Goal: Information Seeking & Learning: Get advice/opinions

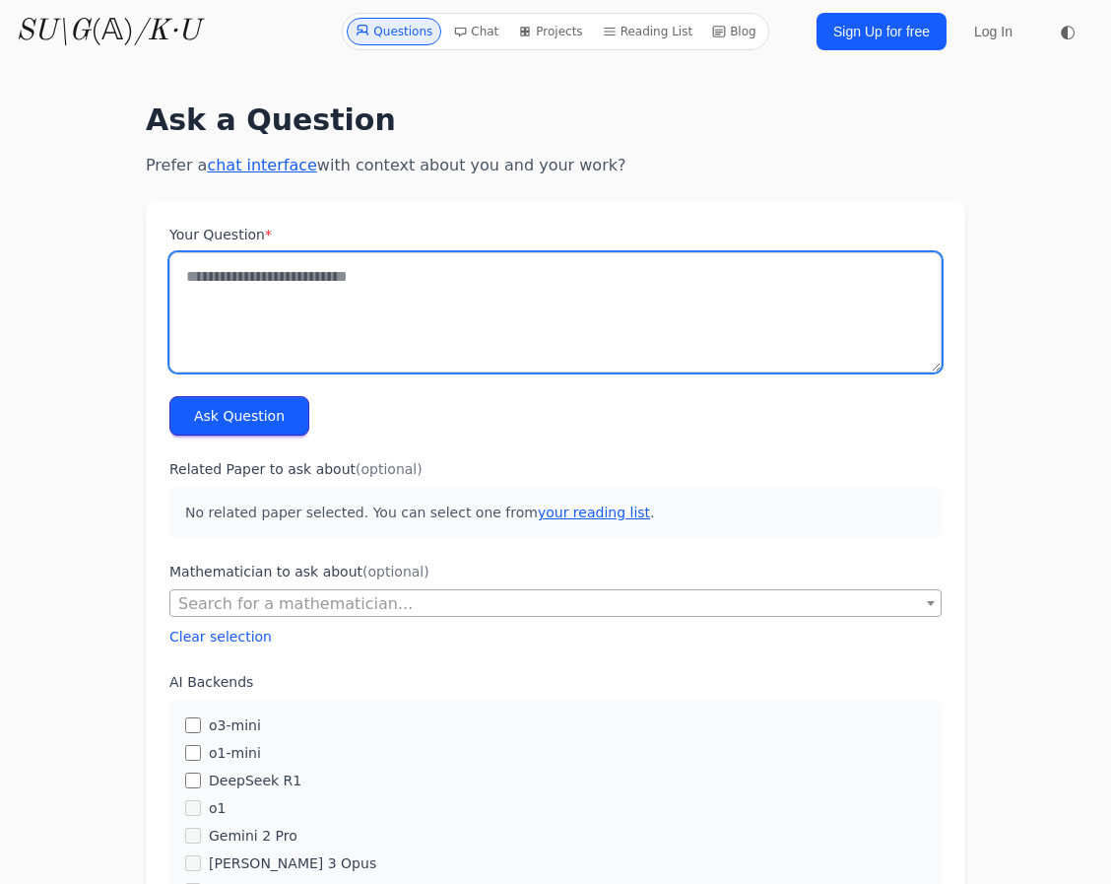
click at [502, 274] on textarea "Your Question *" at bounding box center [555, 312] width 772 height 120
type textarea "*"
type textarea "**********"
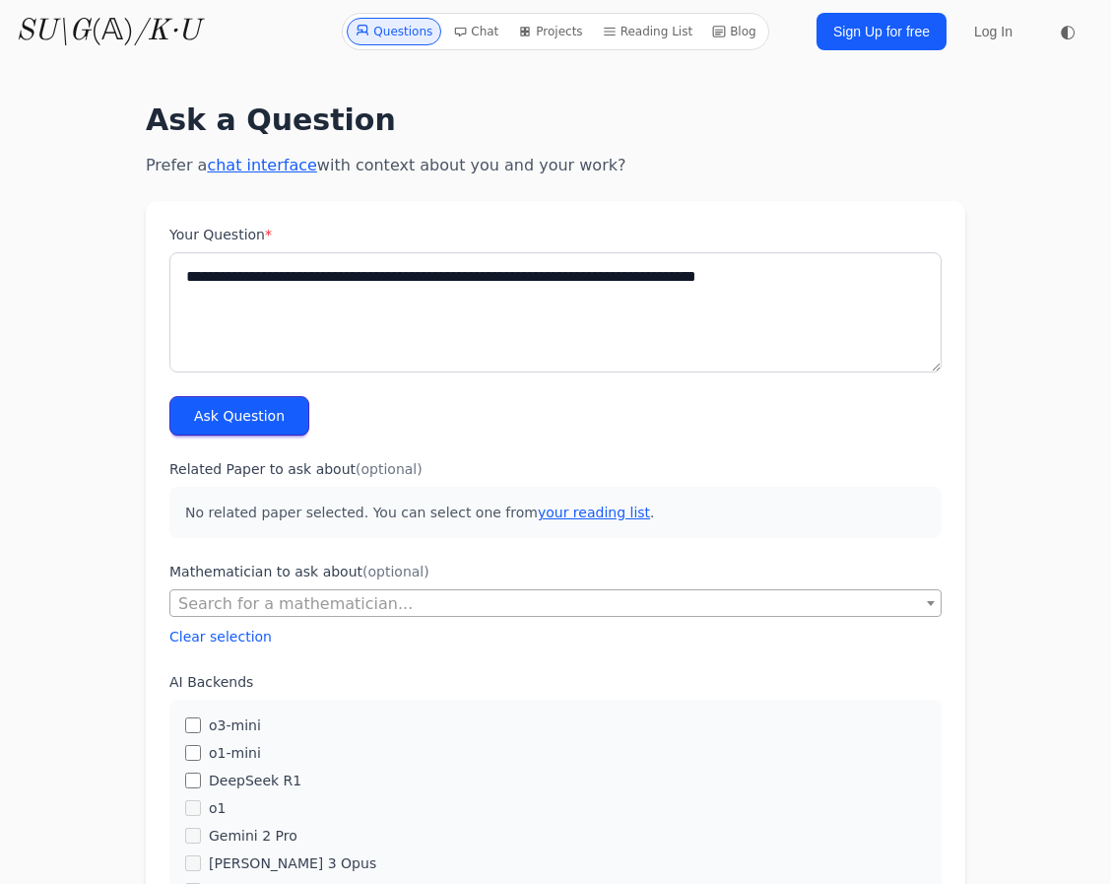
click at [235, 428] on button "Ask Question" at bounding box center [239, 415] width 140 height 39
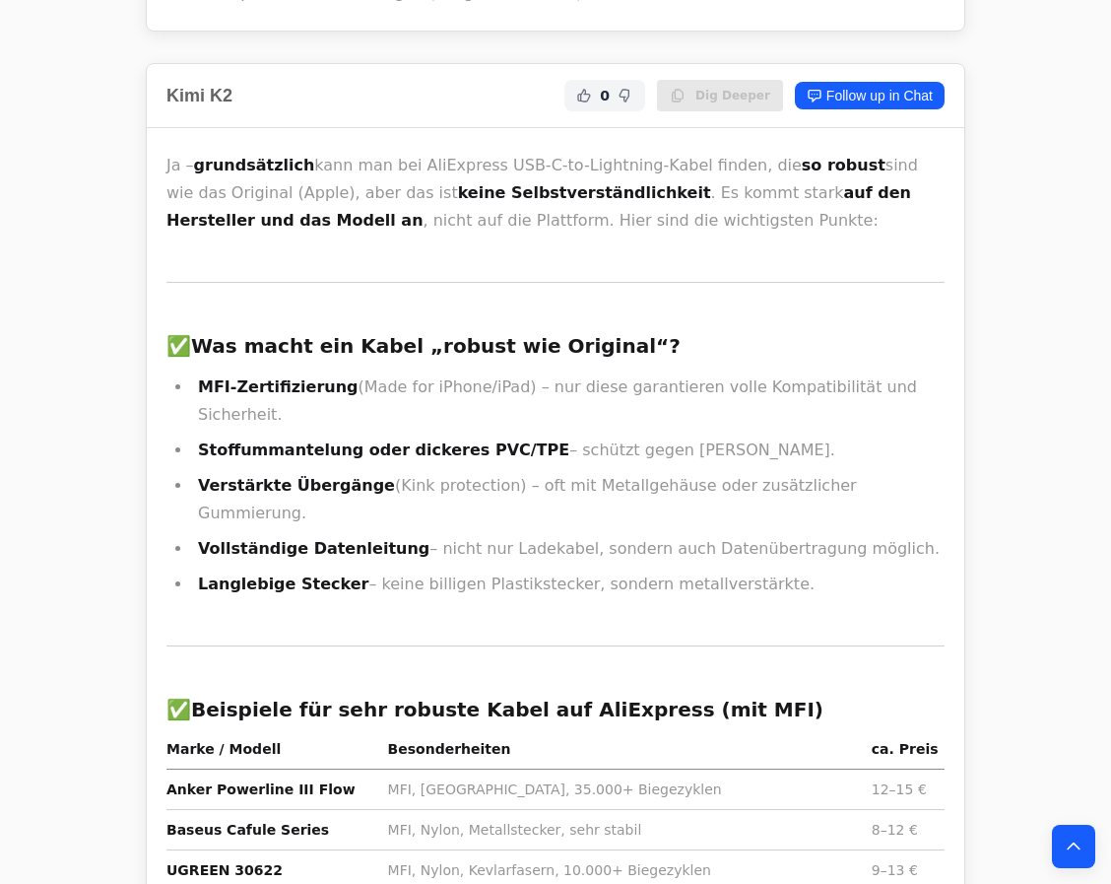
scroll to position [5194, 0]
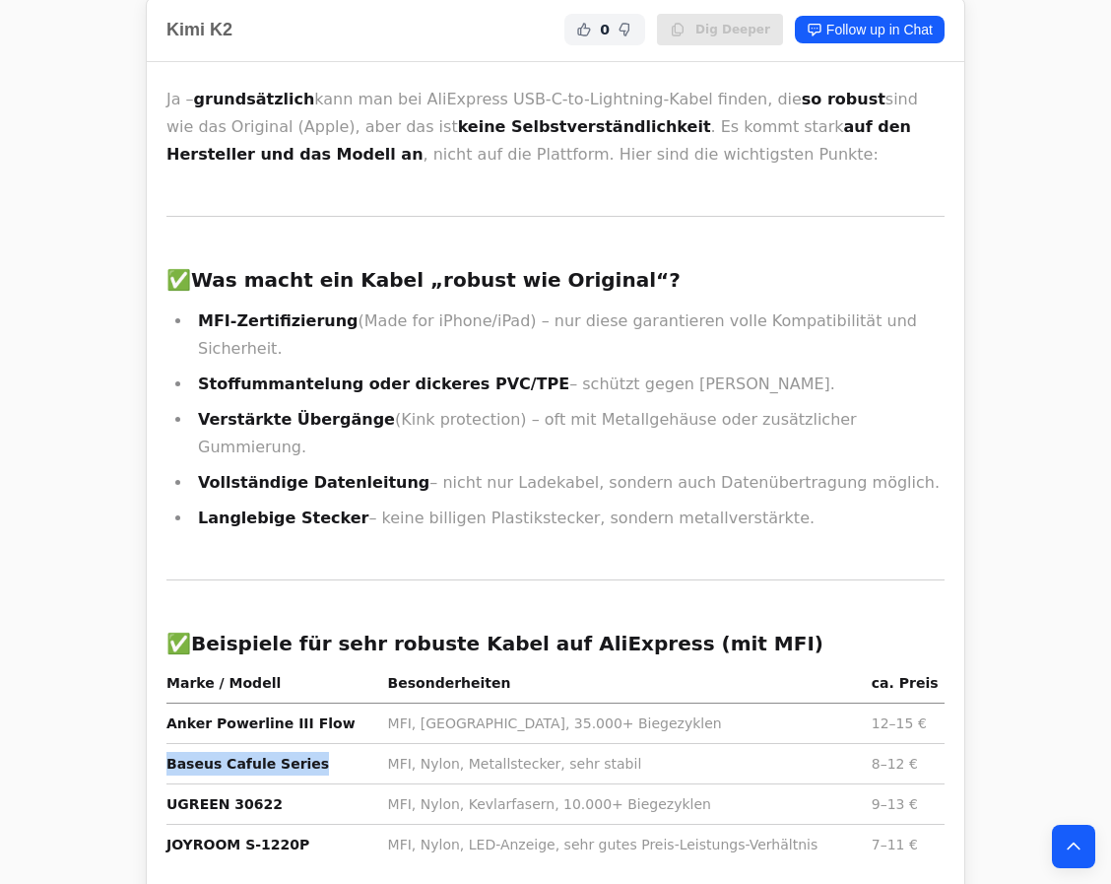
drag, startPoint x: 310, startPoint y: 359, endPoint x: 166, endPoint y: 350, distance: 144.1
click at [166, 743] on td "Baseus Cafule Series" at bounding box center [273, 763] width 214 height 40
copy strong "Baseus Cafule Series"
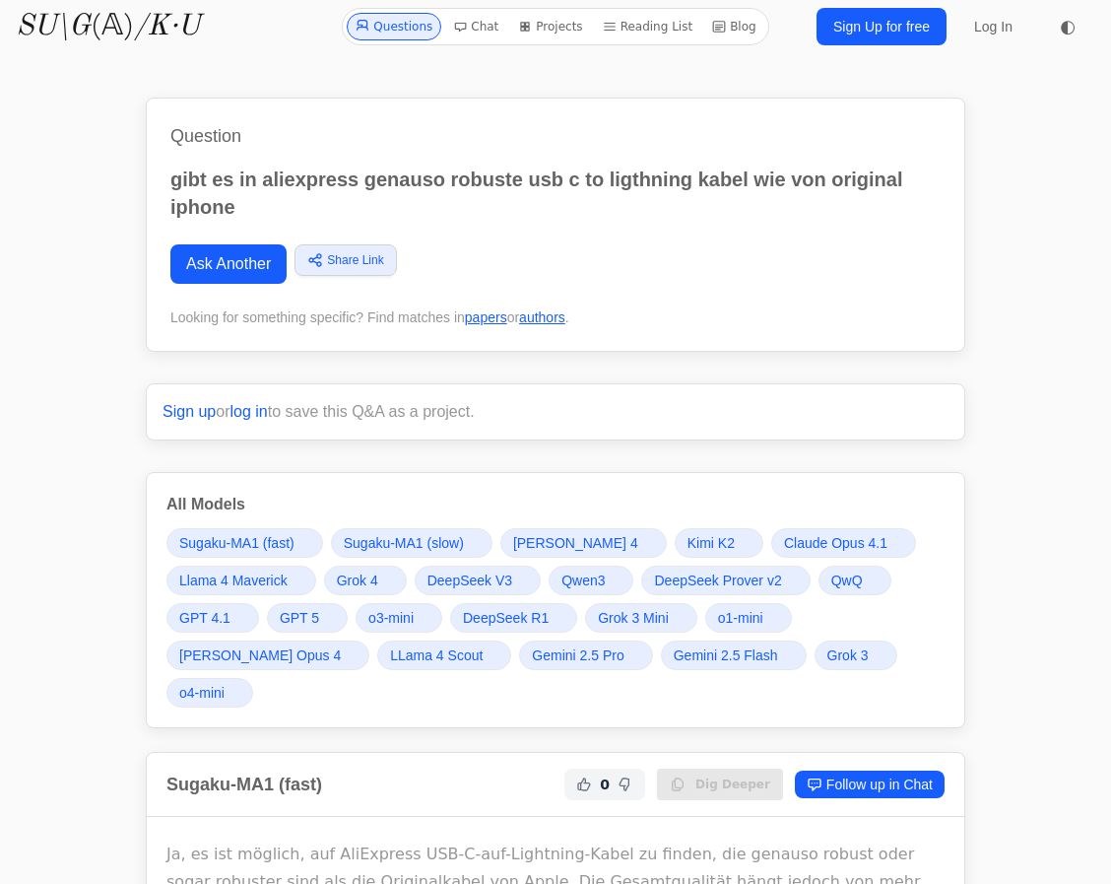
scroll to position [89, 0]
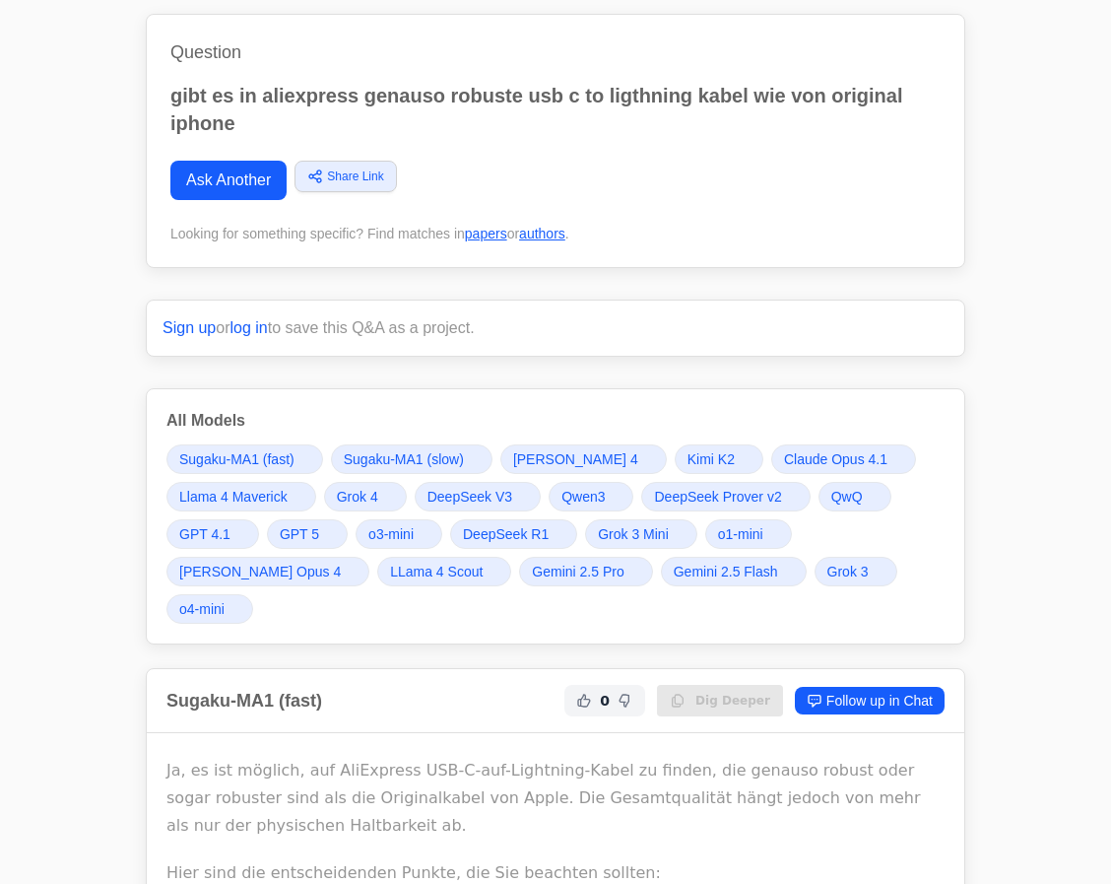
click at [386, 493] on span at bounding box center [390, 497] width 8 height 8
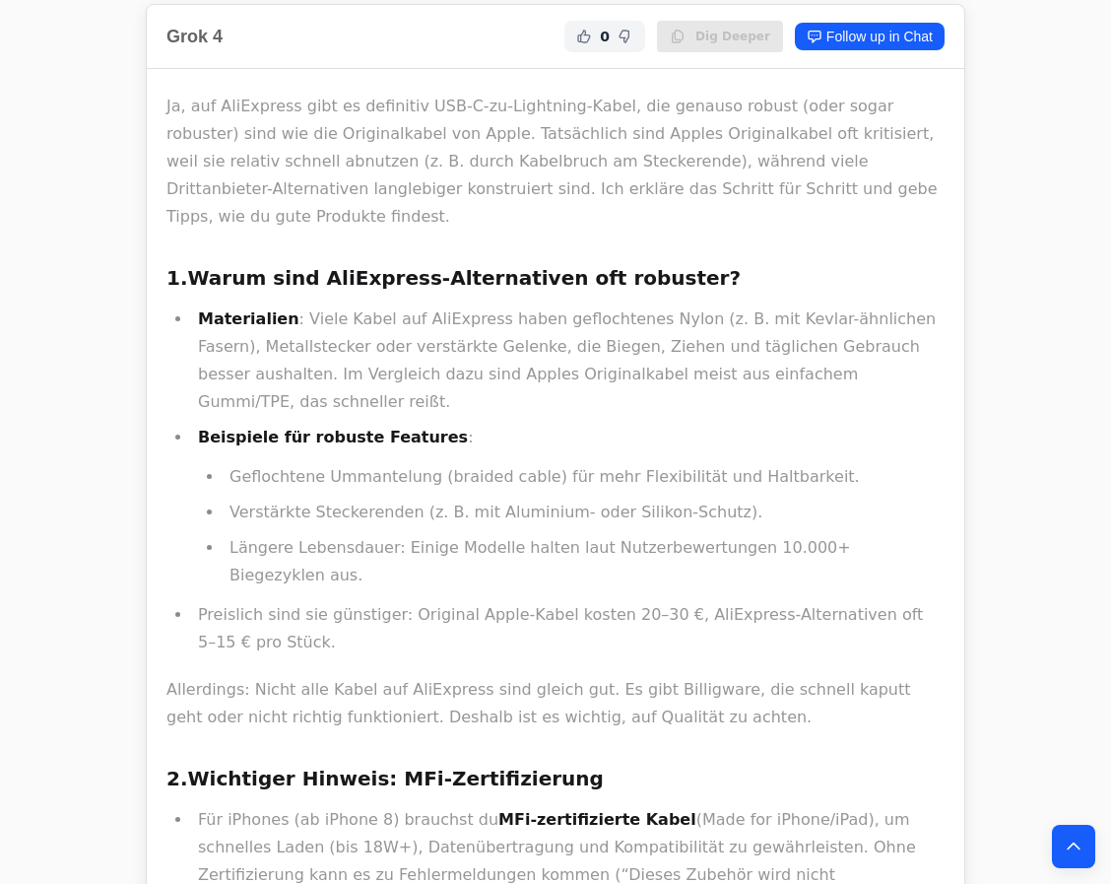
scroll to position [9349, 0]
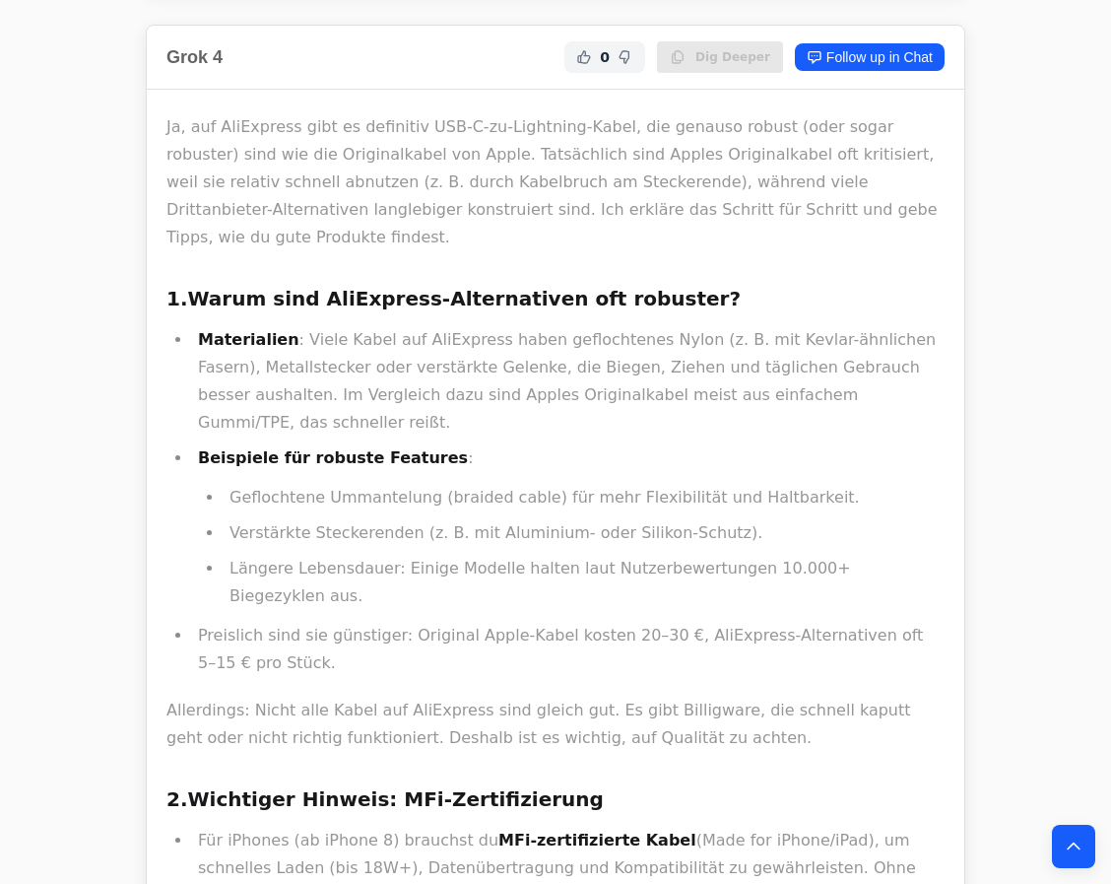
drag, startPoint x: 406, startPoint y: 664, endPoint x: 666, endPoint y: 657, distance: 260.2
copy li "MFi USB C to Lightning cable braided"
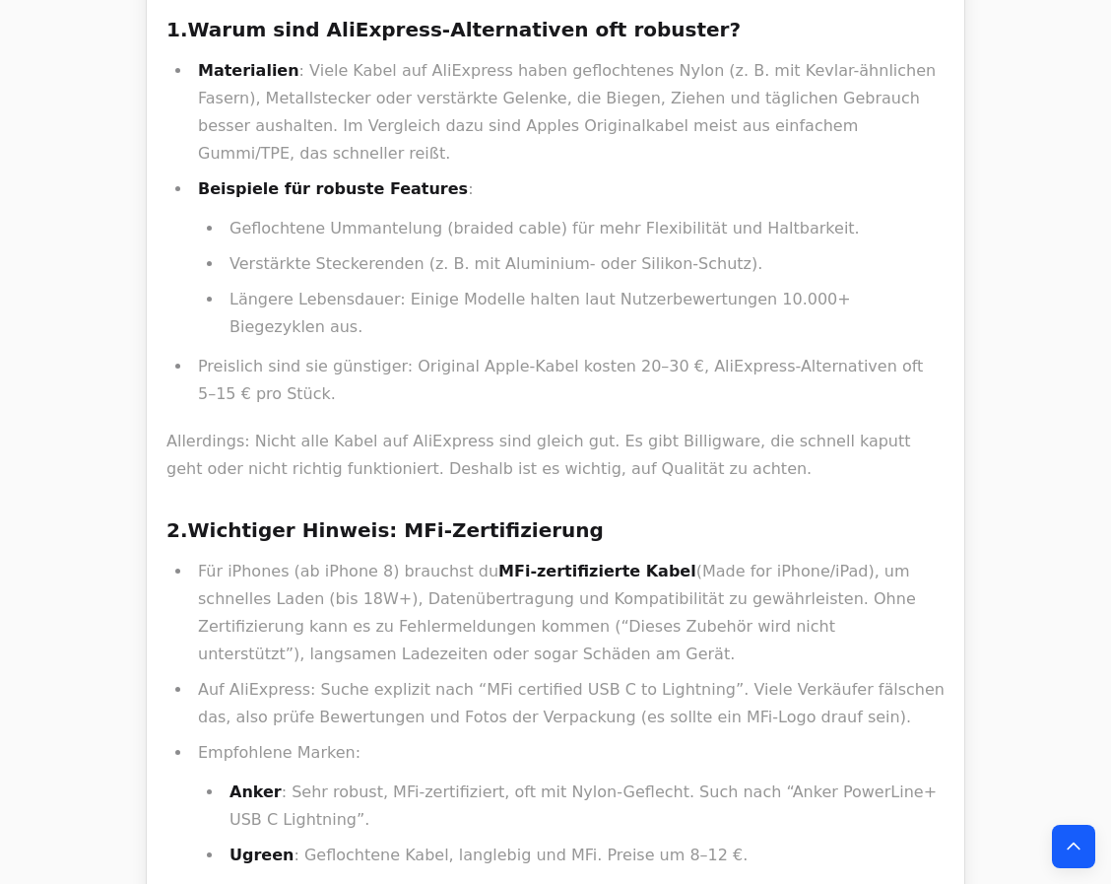
scroll to position [9707, 0]
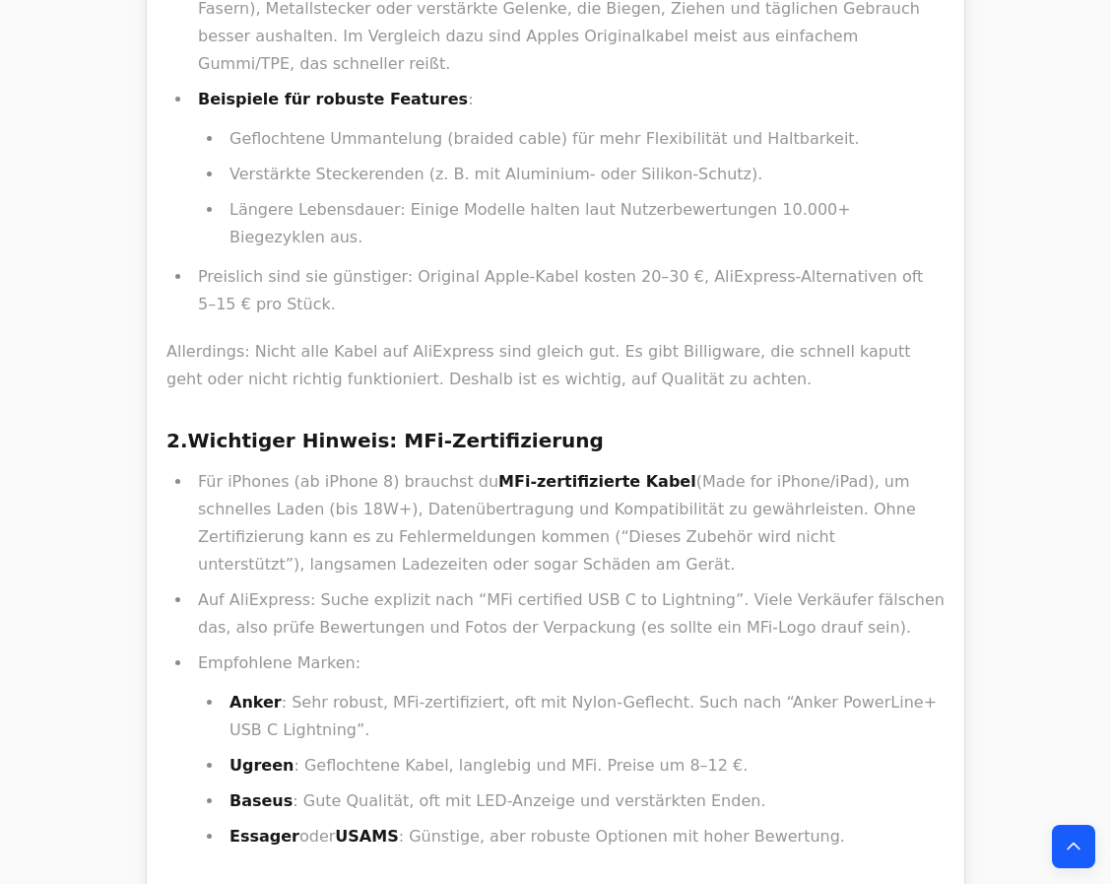
drag, startPoint x: 380, startPoint y: 599, endPoint x: 231, endPoint y: 583, distance: 150.6
copy li "Baseus 100W PD Kabel"
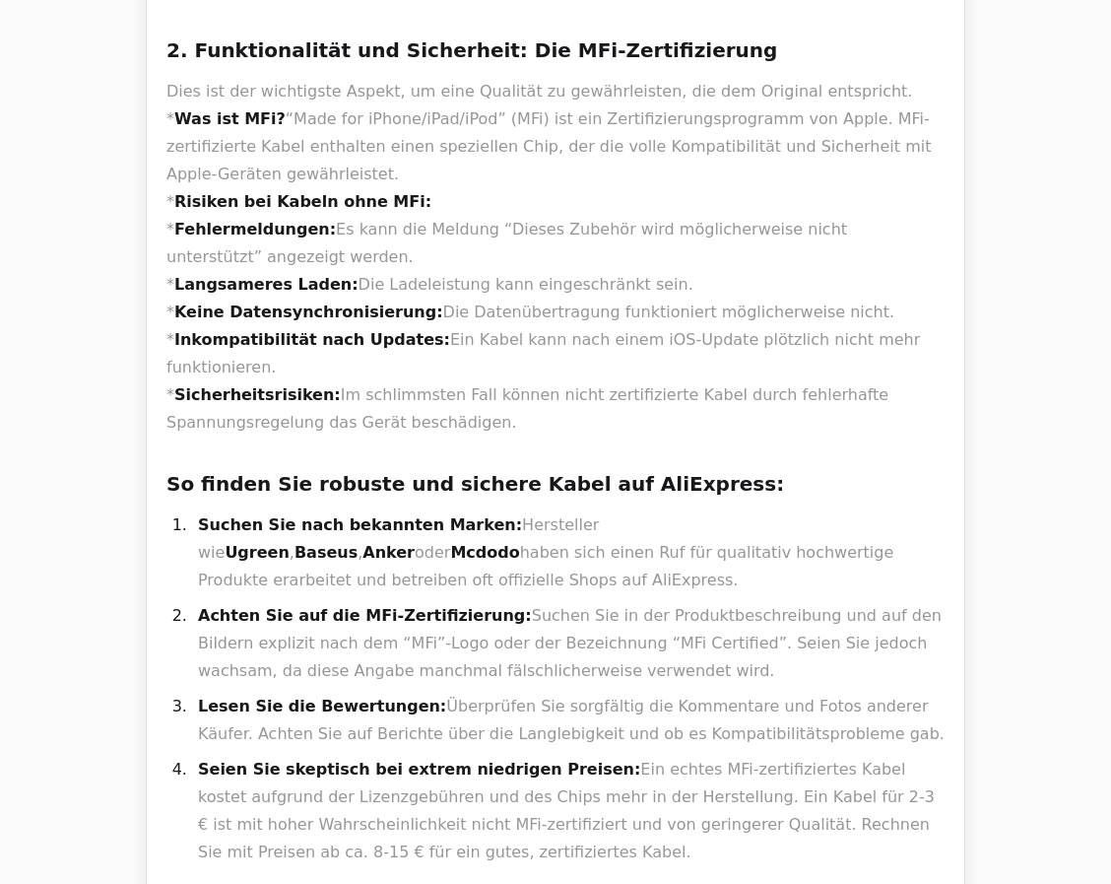
scroll to position [0, 0]
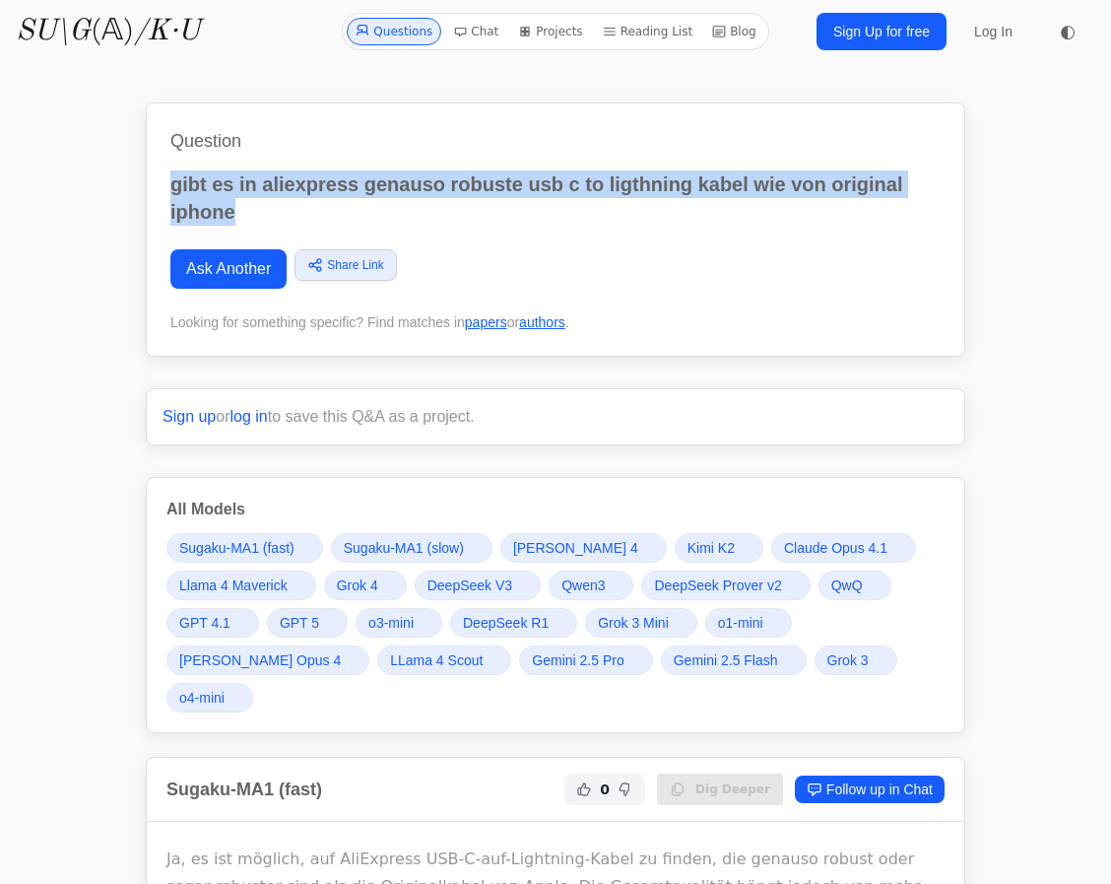
drag, startPoint x: 309, startPoint y: 212, endPoint x: 163, endPoint y: 191, distance: 148.2
click at [163, 191] on div "Question gibt es in aliexpress genauso robuste usb c to ligthning kabel wie von…" at bounding box center [556, 229] width 820 height 254
copy p "gibt es in aliexpress genauso robuste usb c to ligthning kabel wie von original…"
click at [221, 272] on link "Ask Another" at bounding box center [228, 268] width 116 height 39
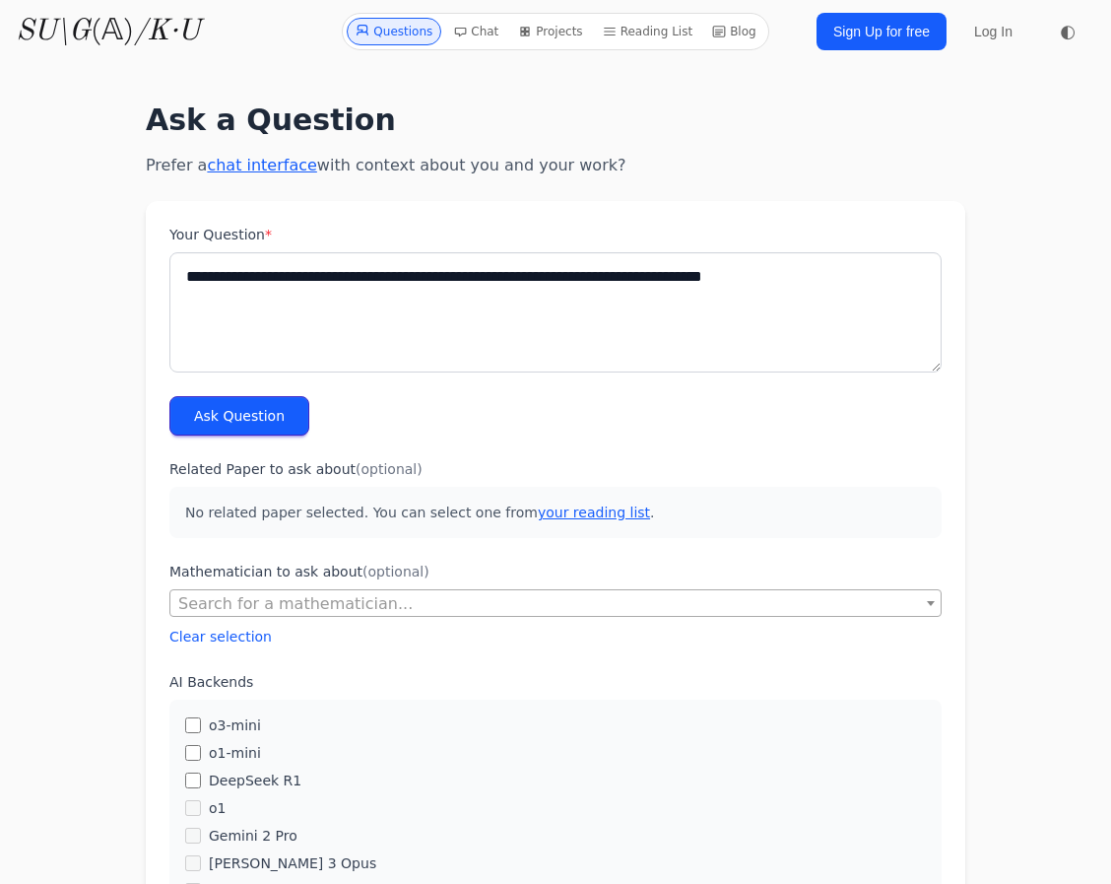
type textarea "**********"
click at [178, 421] on button "Ask Question" at bounding box center [239, 415] width 140 height 39
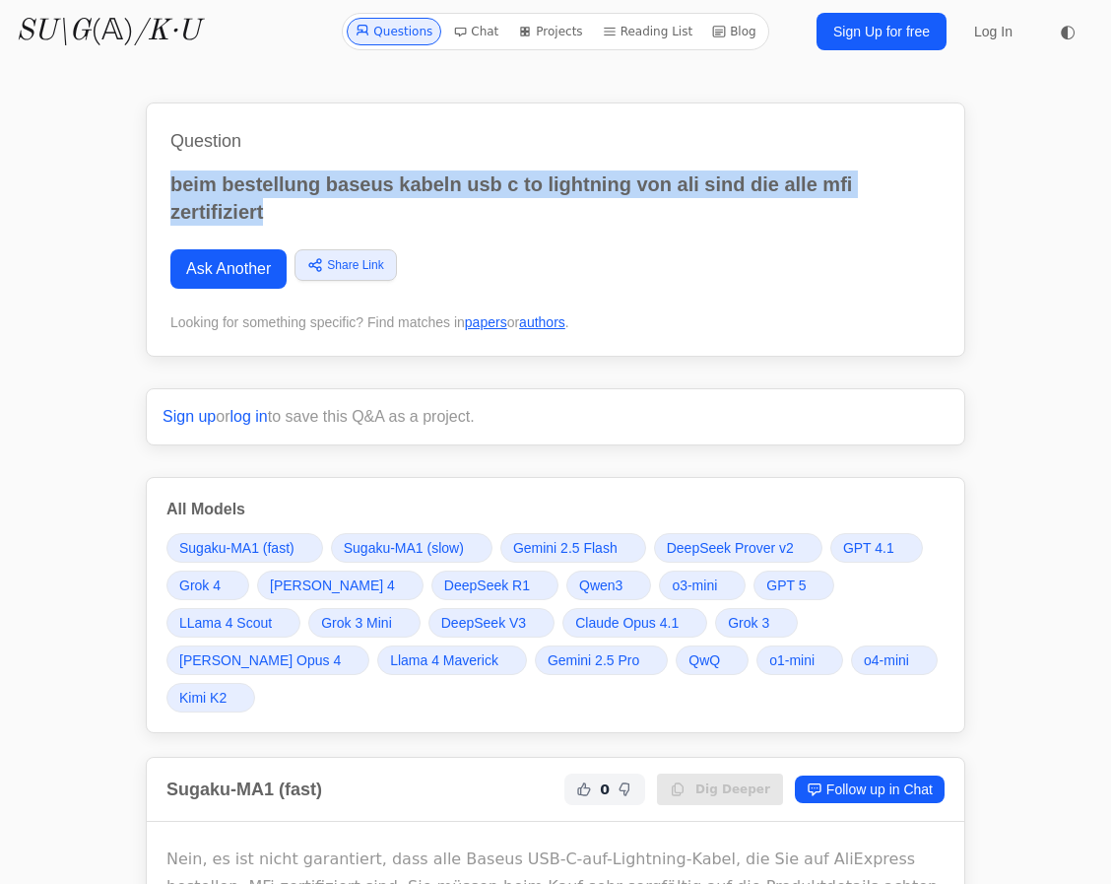
drag, startPoint x: 256, startPoint y: 220, endPoint x: 123, endPoint y: 172, distance: 141.1
copy p "beim bestellung baseus kabeln usb c to lightning von ali sind die alle mfi zert…"
drag, startPoint x: 190, startPoint y: 241, endPoint x: 47, endPoint y: 60, distance: 230.8
click at [47, 60] on div "Questions Chat Projects Reading List Blog SU\G (𝔸) /K·U Questions Chat Projects…" at bounding box center [555, 31] width 1111 height 63
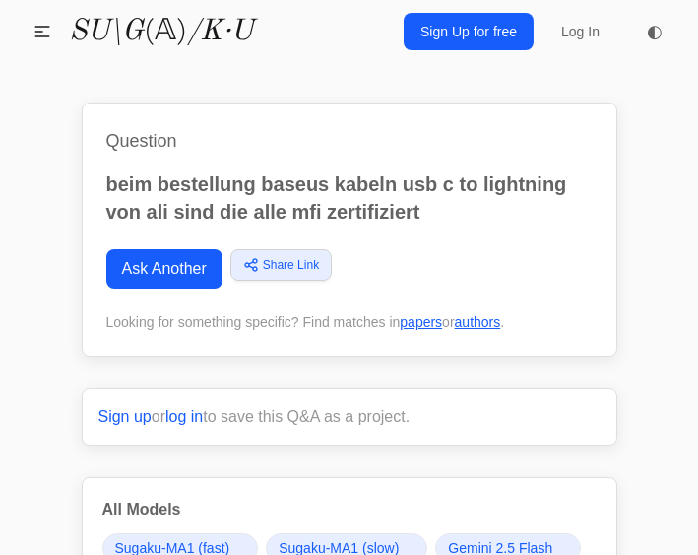
click at [160, 255] on link "Ask Another" at bounding box center [164, 268] width 116 height 39
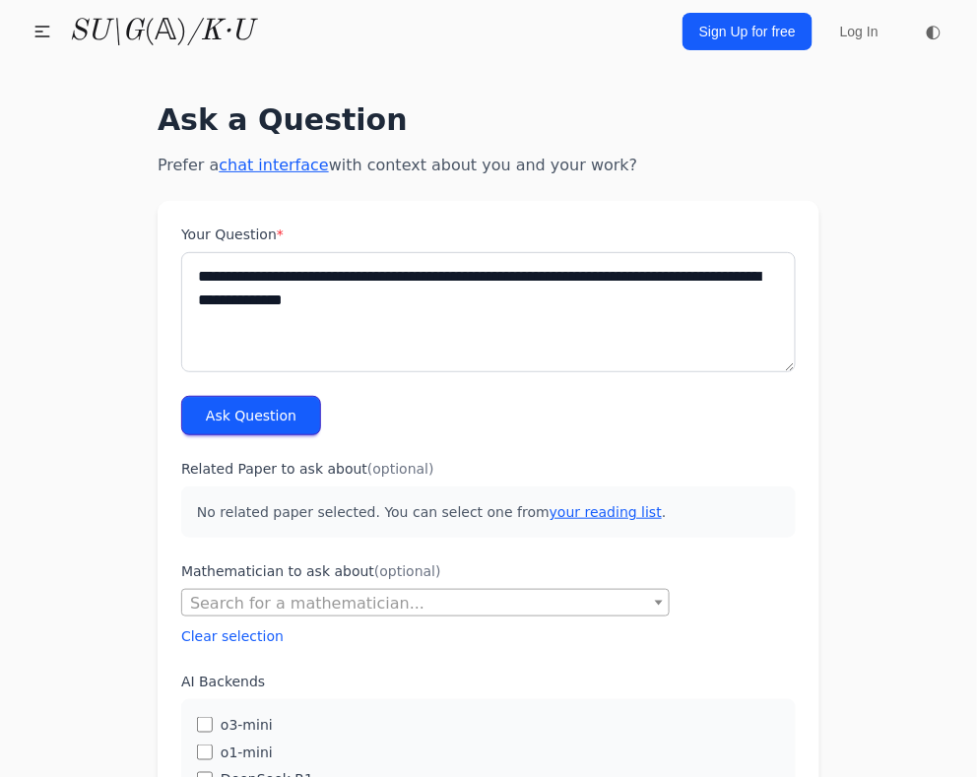
click at [231, 339] on textarea "**********" at bounding box center [488, 312] width 615 height 120
type textarea "**********"
click at [278, 430] on button "Ask Question" at bounding box center [251, 415] width 140 height 39
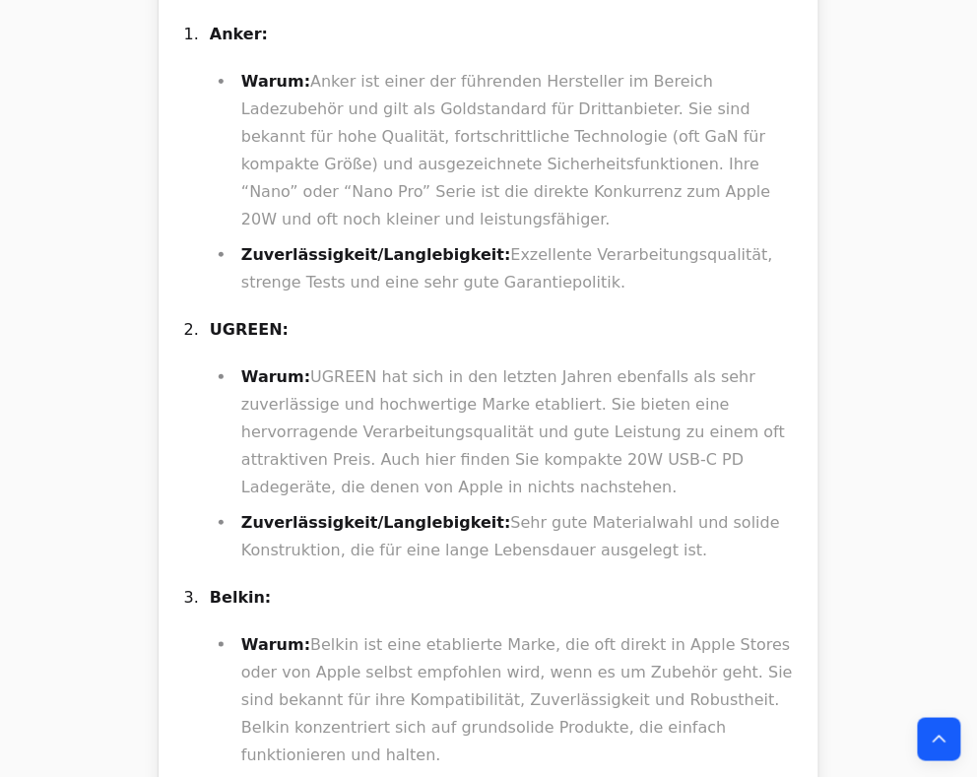
scroll to position [6068, 0]
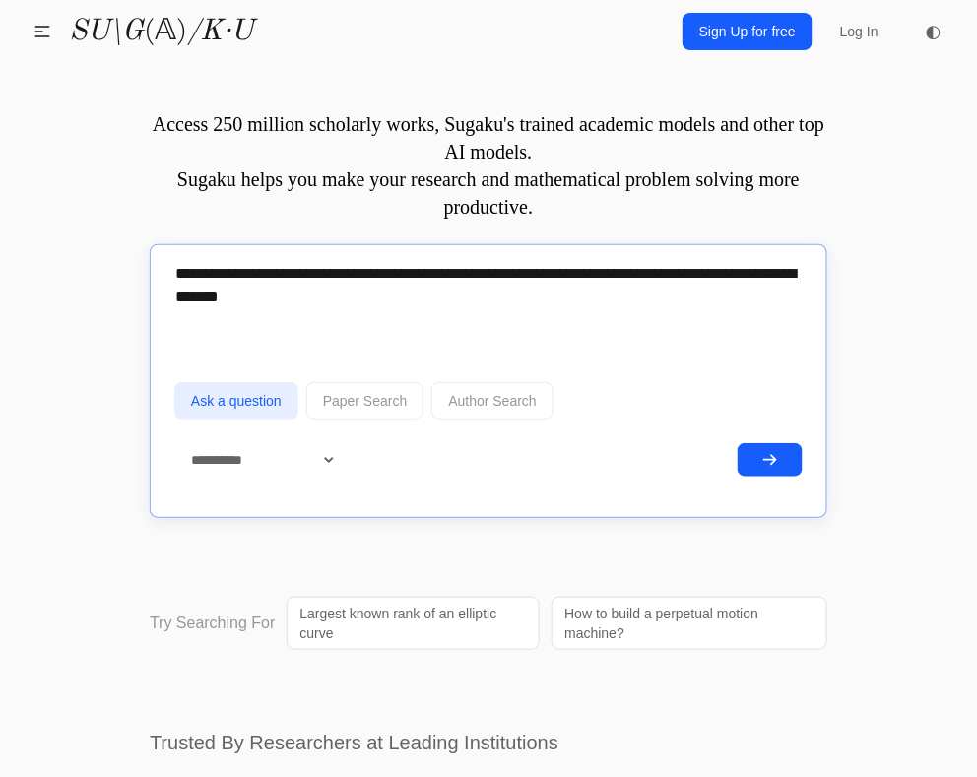
type textarea "**********"
click at [765, 452] on icon "submit" at bounding box center [770, 460] width 16 height 16
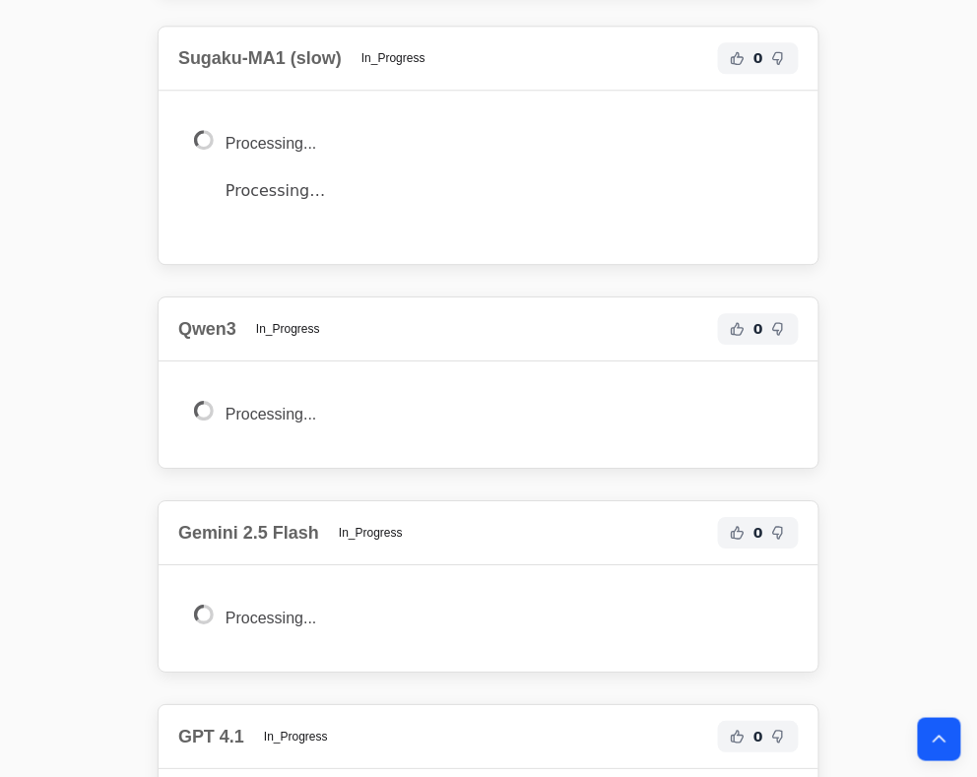
scroll to position [1025, 0]
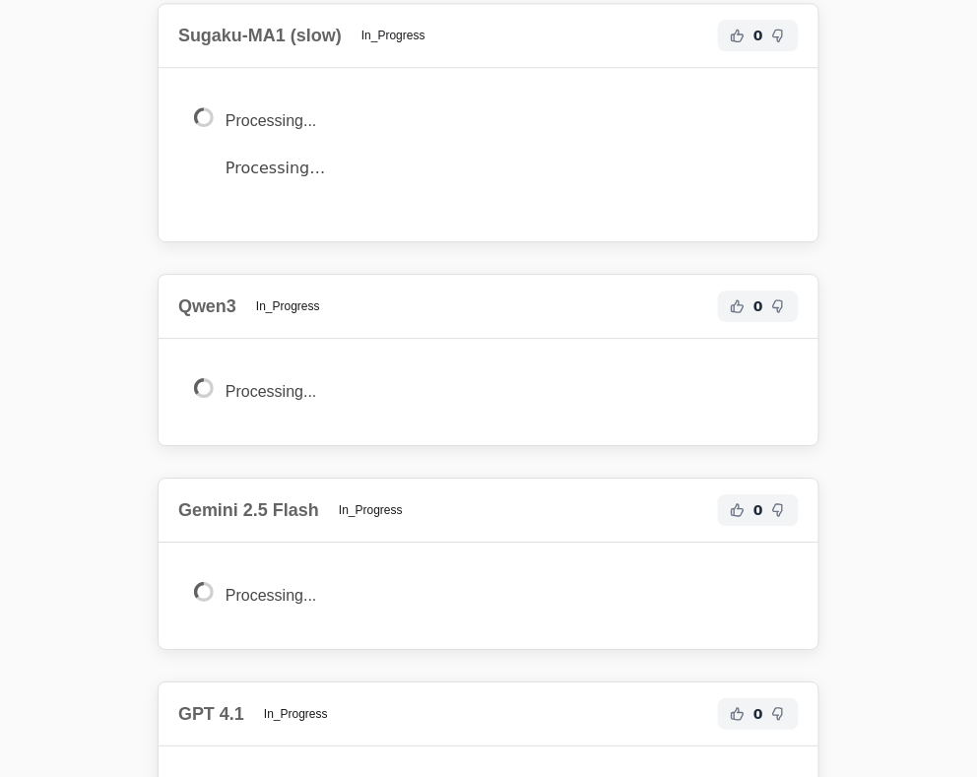
click at [472, 77] on div "Processing... Processing…" at bounding box center [489, 154] width 660 height 173
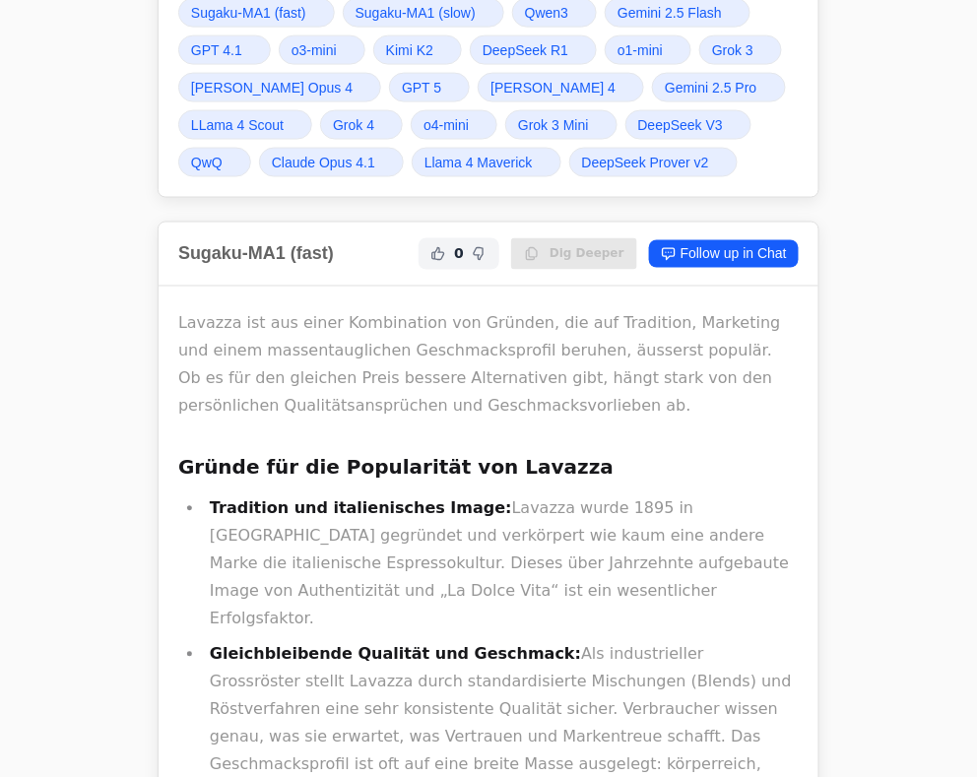
scroll to position [0, 0]
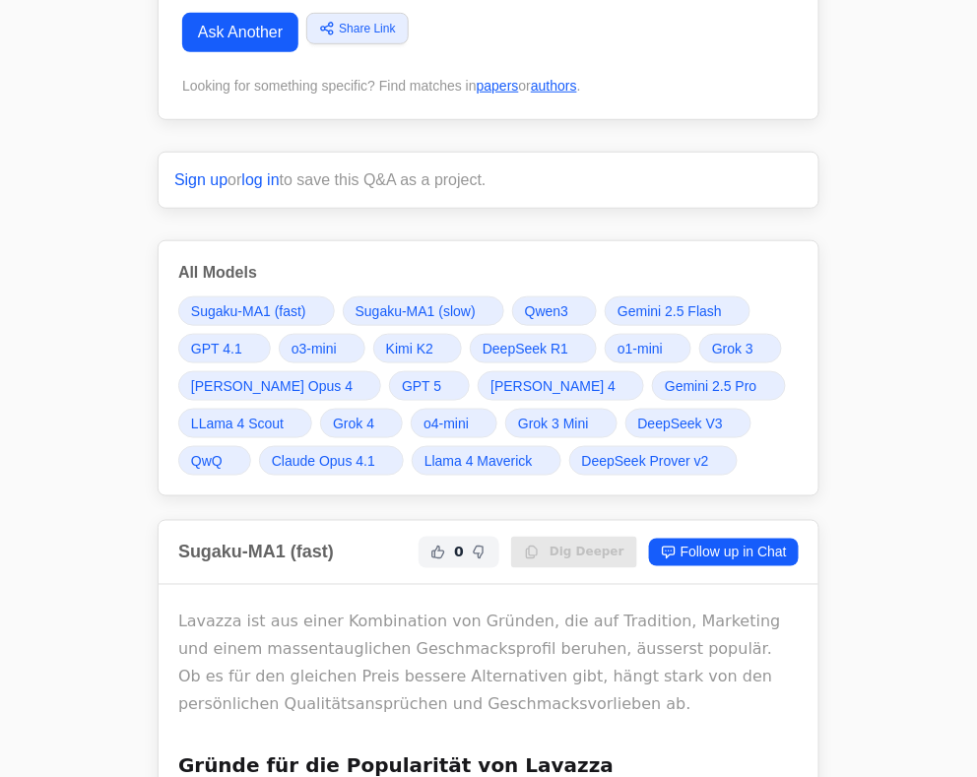
click at [496, 346] on span "DeepSeek R1" at bounding box center [526, 349] width 86 height 20
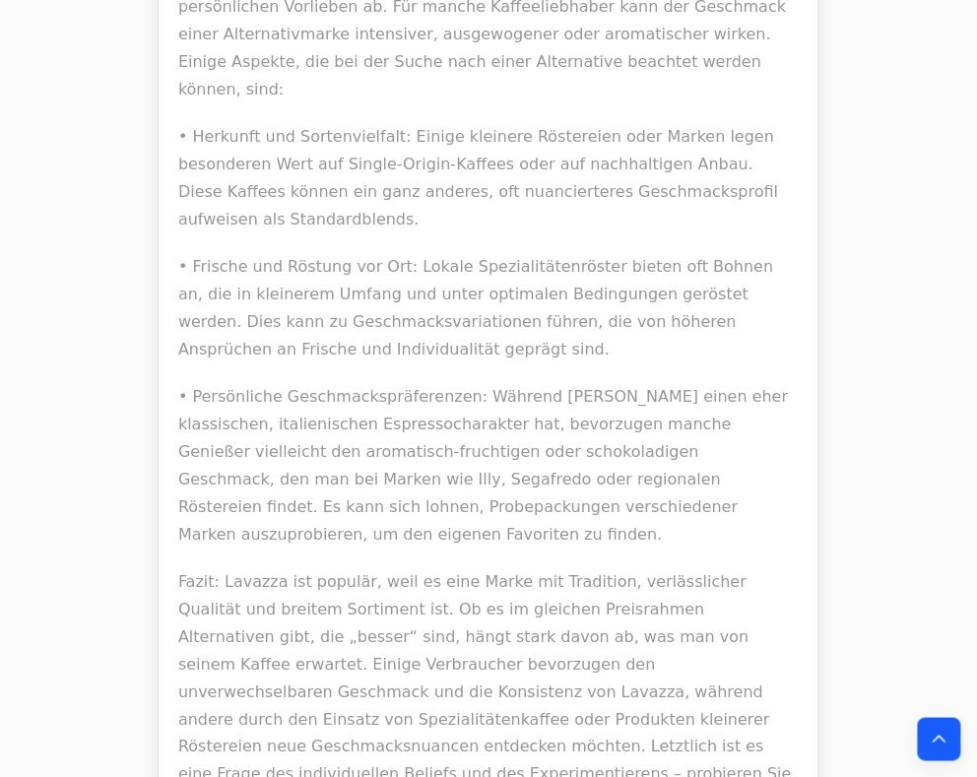
scroll to position [16849, 0]
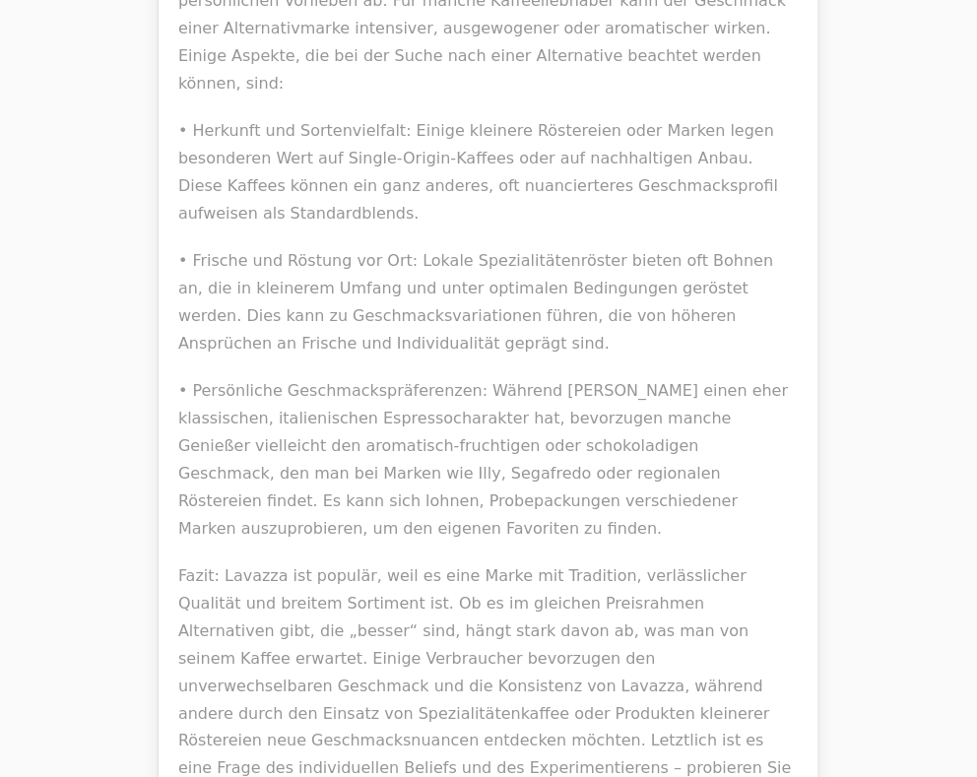
drag, startPoint x: 207, startPoint y: 315, endPoint x: 226, endPoint y: 318, distance: 18.9
drag, startPoint x: 209, startPoint y: 315, endPoint x: 227, endPoint y: 315, distance: 17.7
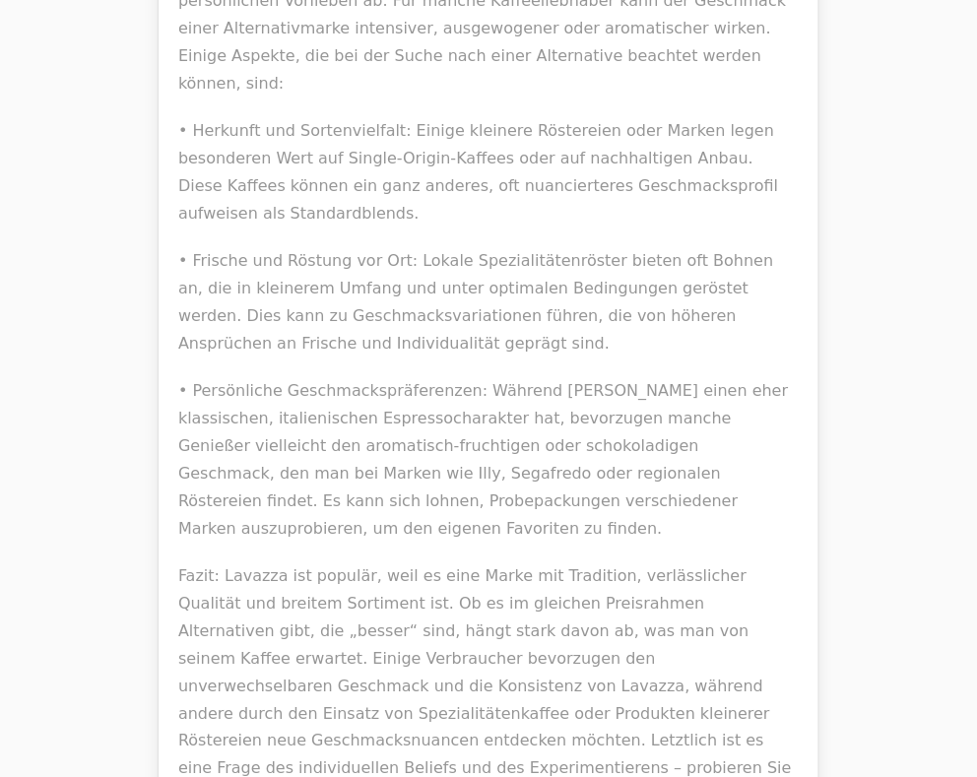
drag, startPoint x: 210, startPoint y: 316, endPoint x: 228, endPoint y: 321, distance: 18.4
drag, startPoint x: 229, startPoint y: 321, endPoint x: 210, endPoint y: 318, distance: 18.9
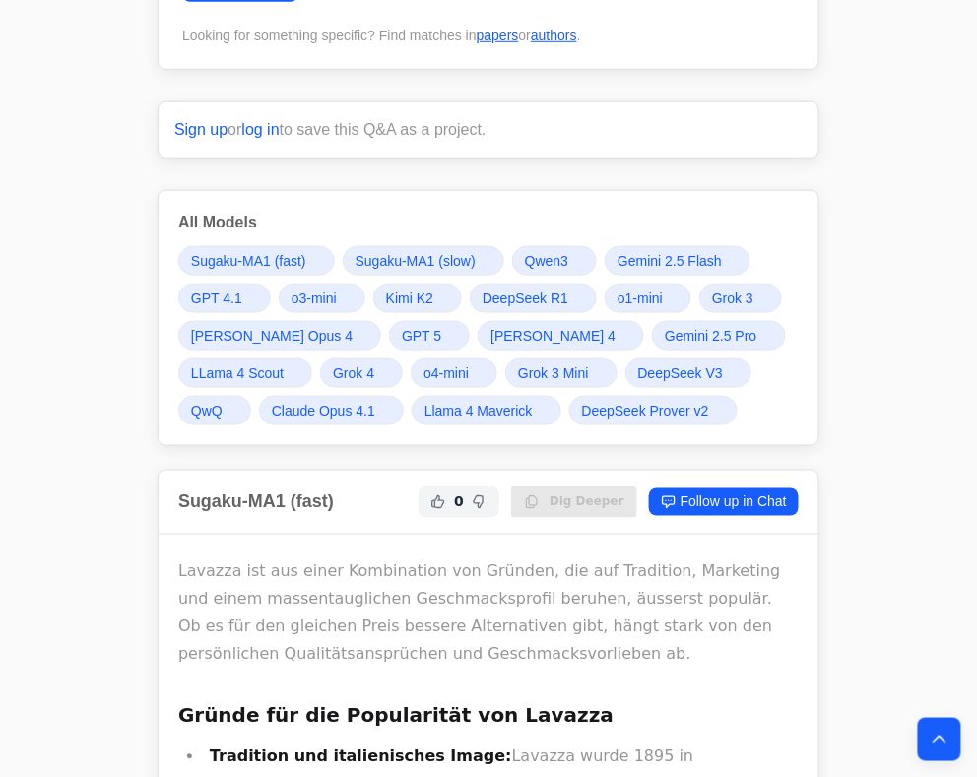
scroll to position [315, 0]
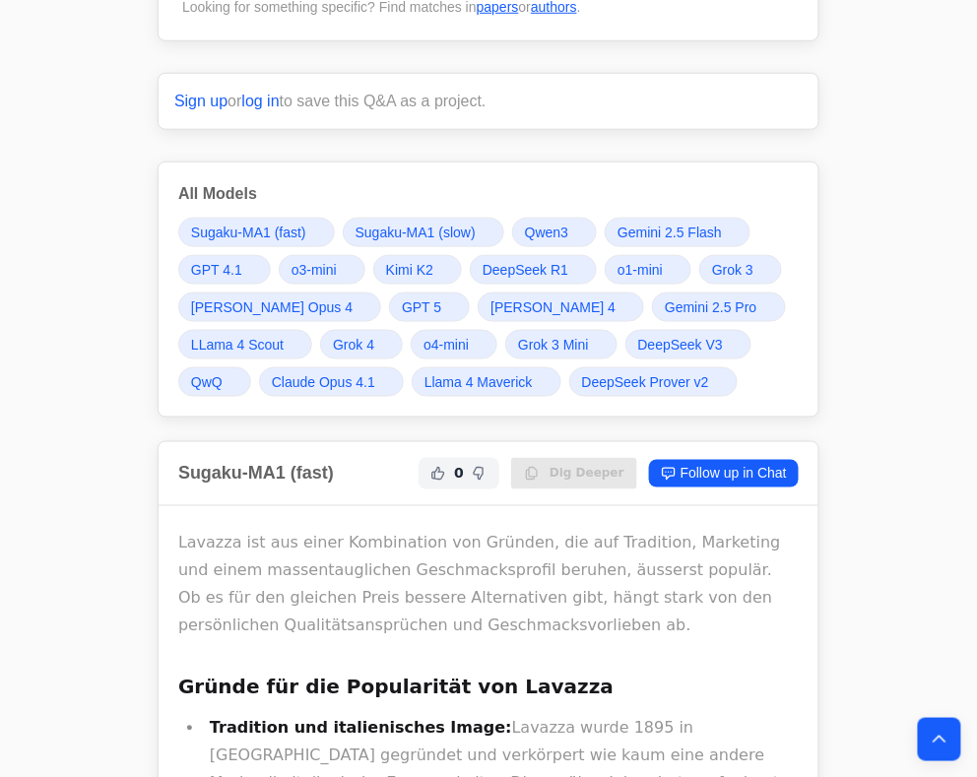
click at [373, 343] on link "Grok 4" at bounding box center [361, 345] width 83 height 30
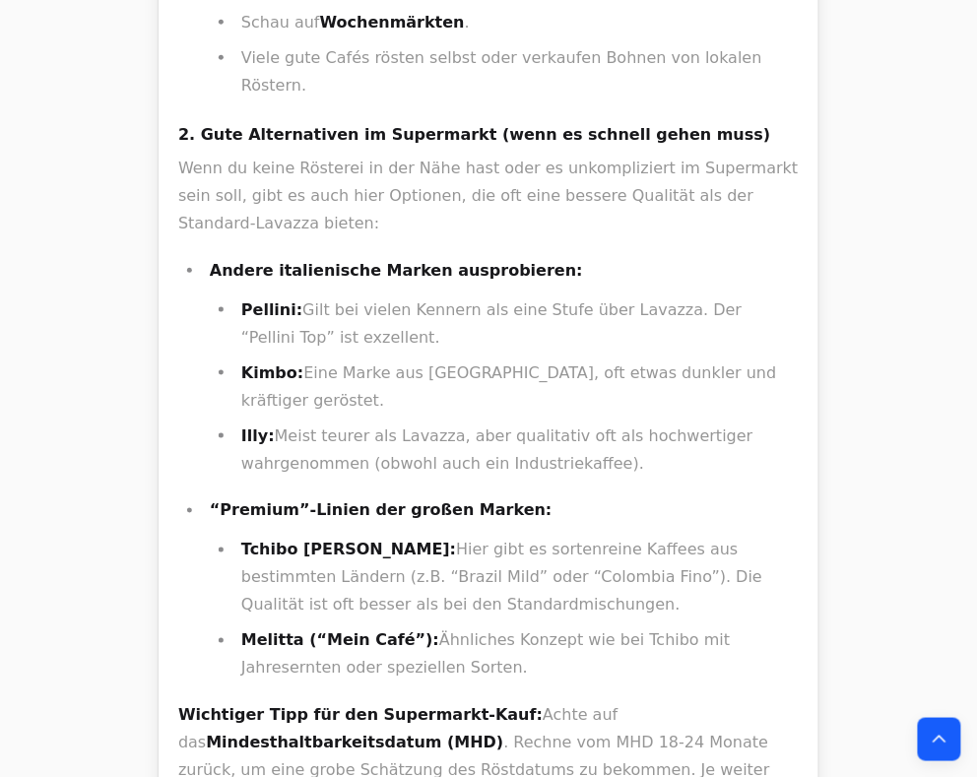
scroll to position [33930, 0]
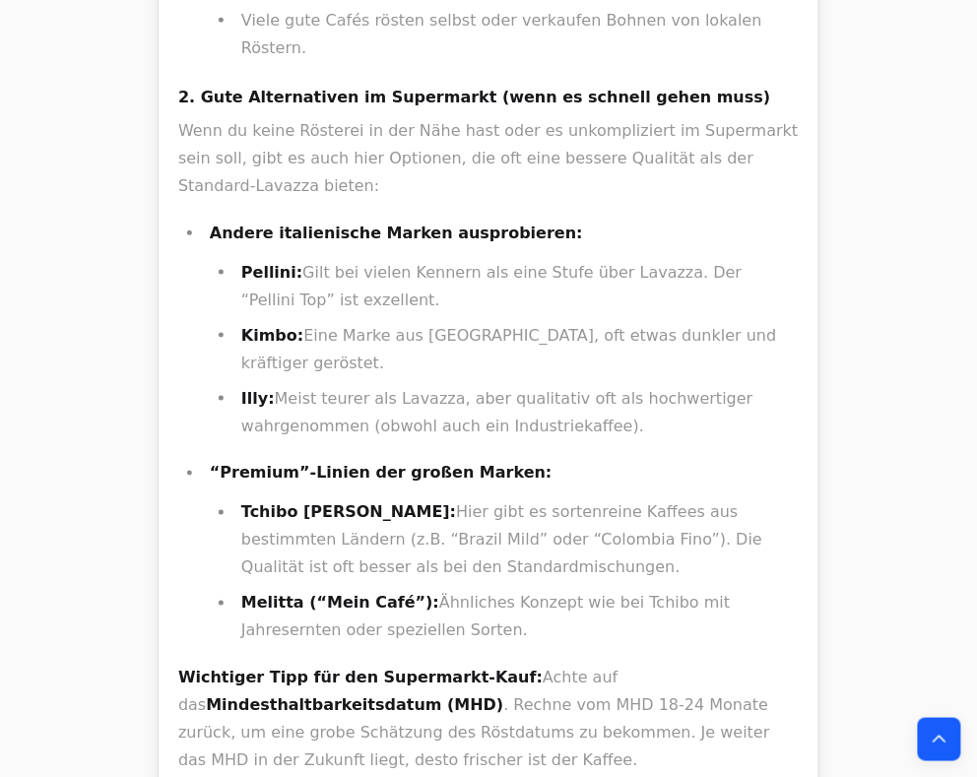
drag, startPoint x: 366, startPoint y: 316, endPoint x: 404, endPoint y: 407, distance: 98.1
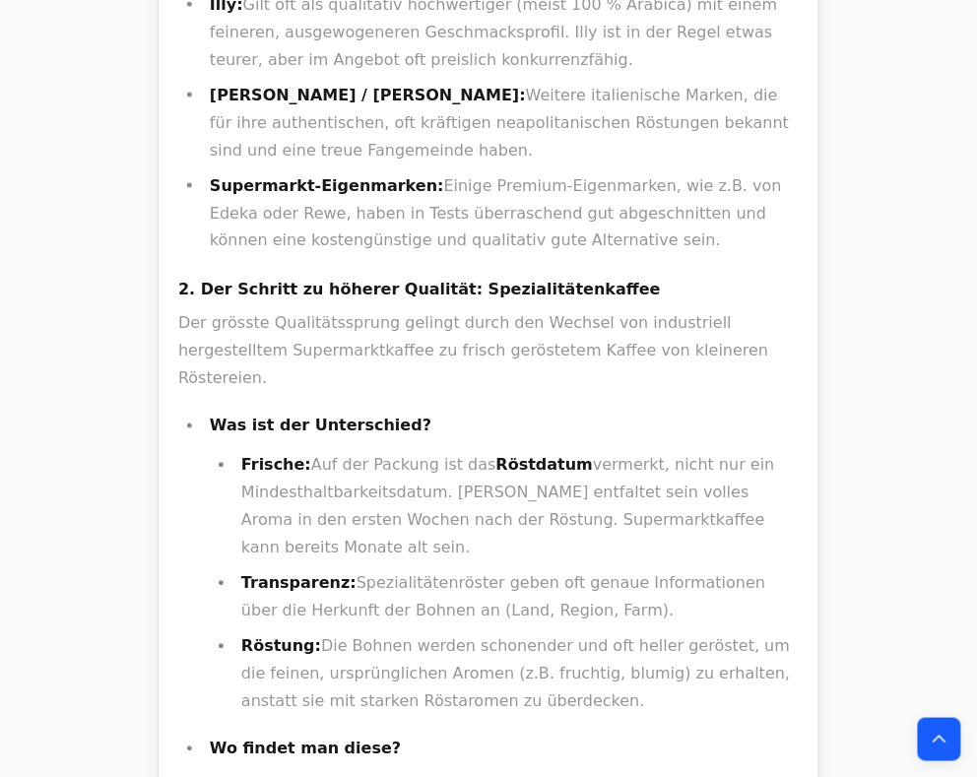
scroll to position [0, 0]
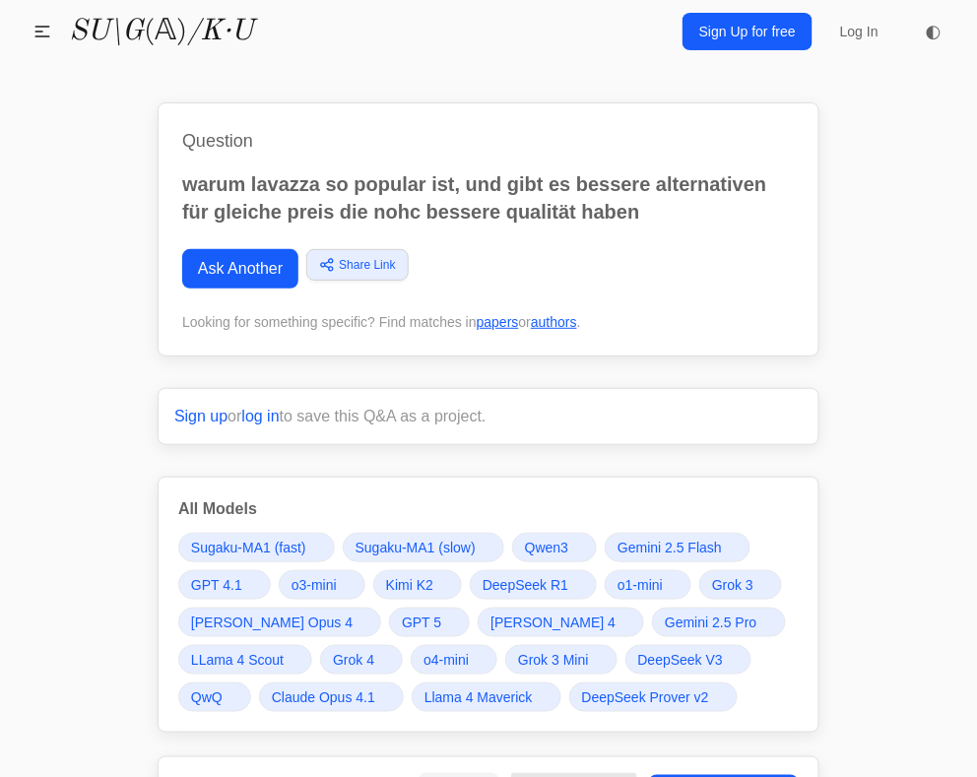
click at [449, 619] on span at bounding box center [453, 623] width 8 height 8
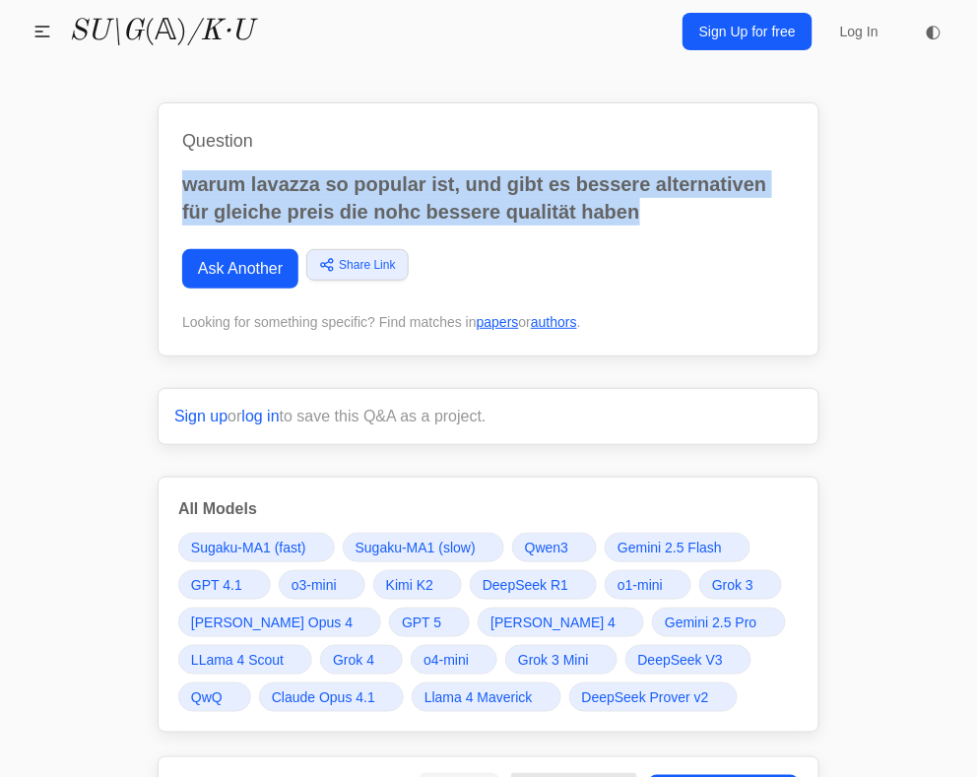
drag, startPoint x: 649, startPoint y: 212, endPoint x: 164, endPoint y: 176, distance: 487.0
click at [164, 176] on div "Question warum lavazza so popular ist, und gibt es bessere alternativen für gle…" at bounding box center [489, 229] width 662 height 254
copy p "warum lavazza so popular ist, und gibt es bessere alternativen für gleiche prei…"
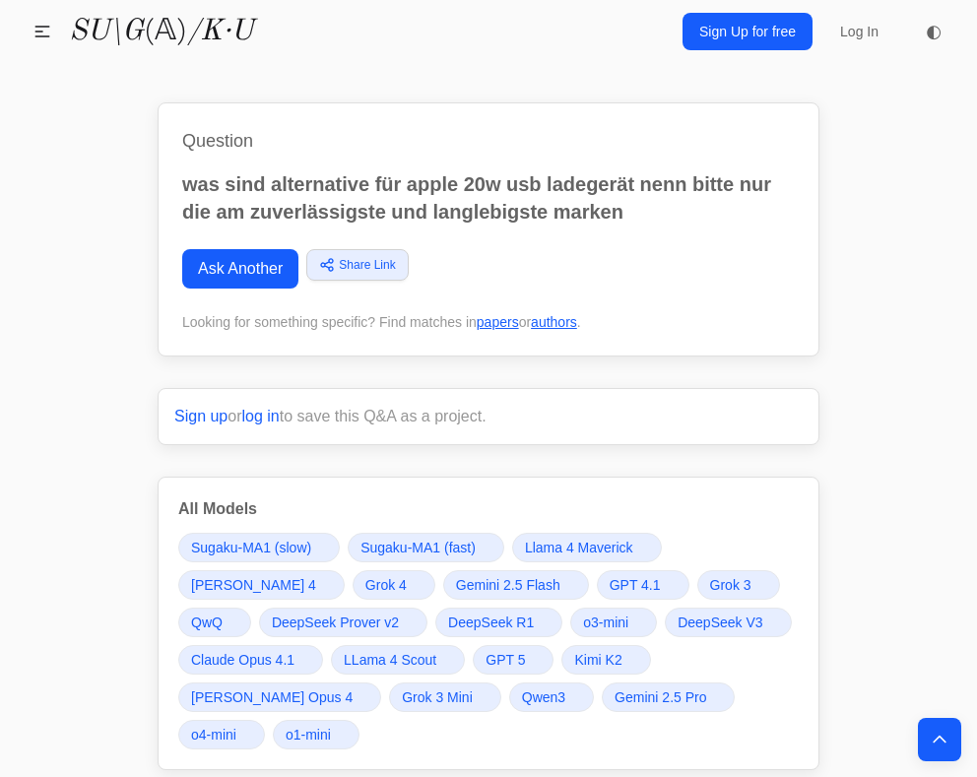
scroll to position [6384, 0]
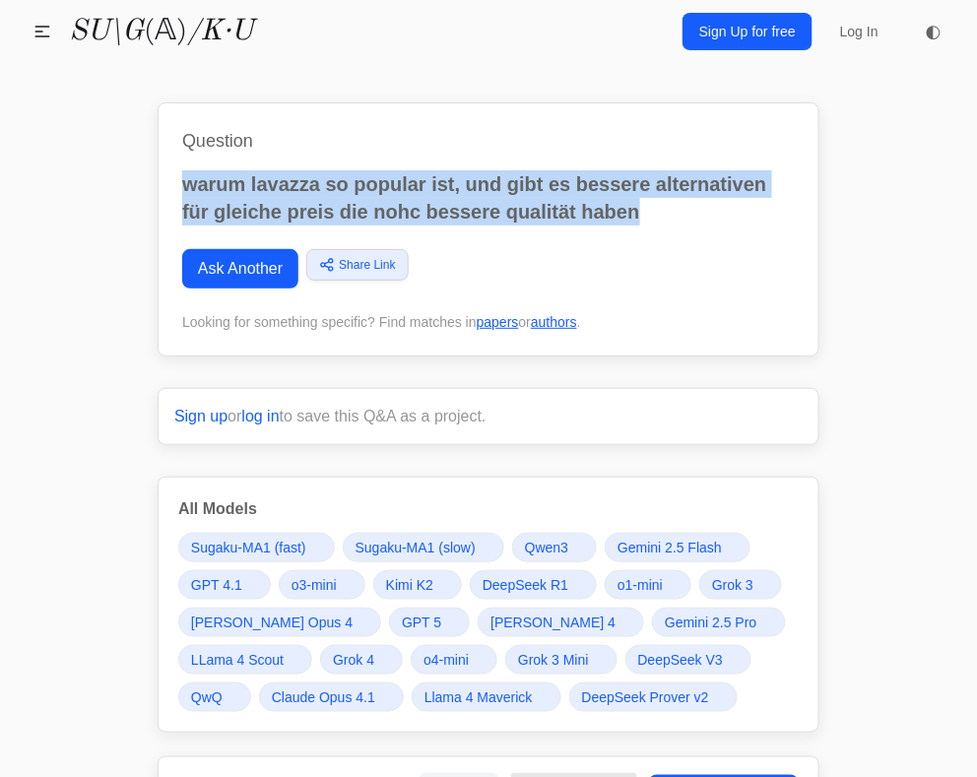
drag, startPoint x: 179, startPoint y: 184, endPoint x: 663, endPoint y: 211, distance: 484.4
click at [663, 211] on div "Question warum lavazza so popular ist, und gibt es bessere alternativen für gle…" at bounding box center [489, 229] width 662 height 254
copy p "warum lavazza so popular ist, und gibt es bessere alternativen für gleiche prei…"
click at [251, 271] on link "Ask Another" at bounding box center [240, 268] width 116 height 39
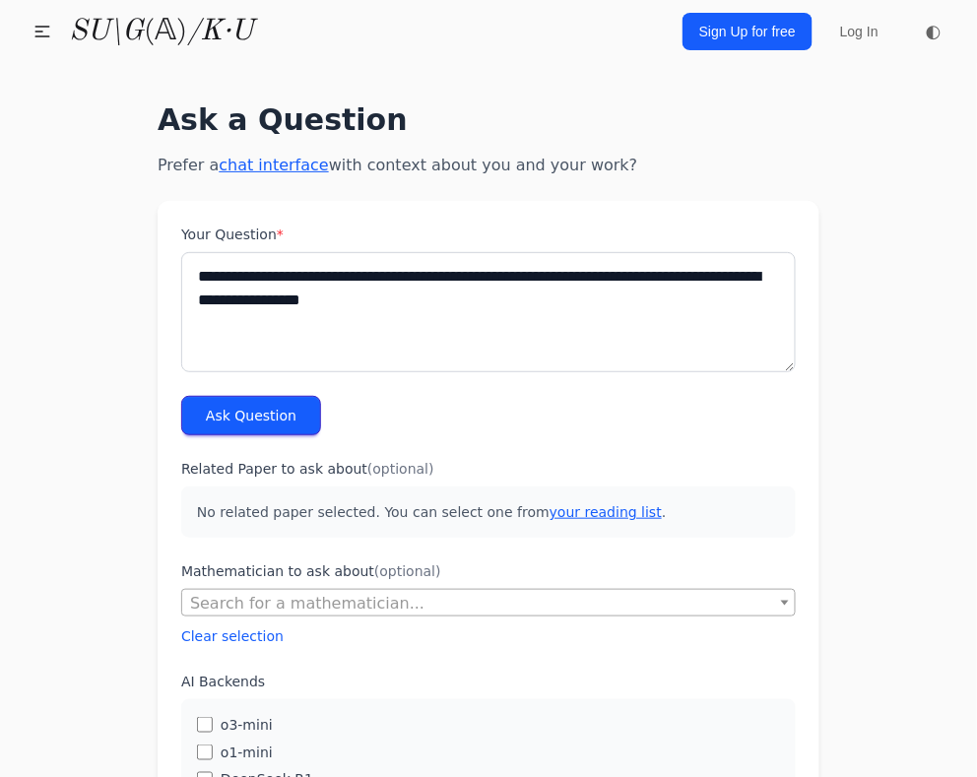
click at [293, 294] on textarea "**********" at bounding box center [488, 312] width 615 height 120
drag, startPoint x: 304, startPoint y: 278, endPoint x: 413, endPoint y: 271, distance: 108.6
click at [413, 271] on textarea "**********" at bounding box center [488, 312] width 615 height 120
click at [307, 281] on textarea "**********" at bounding box center [488, 312] width 615 height 120
click at [277, 276] on textarea "**********" at bounding box center [488, 312] width 615 height 120
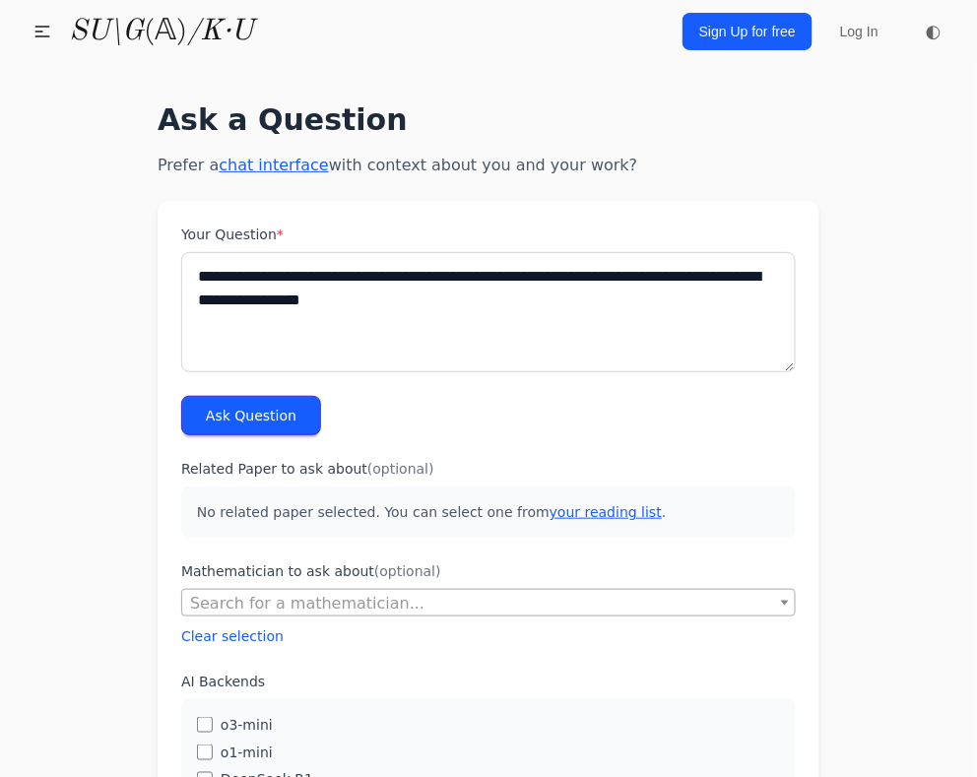
click at [277, 276] on textarea "**********" at bounding box center [488, 312] width 615 height 120
drag, startPoint x: 384, startPoint y: 276, endPoint x: 124, endPoint y: 278, distance: 260.1
click at [421, 271] on textarea "**********" at bounding box center [488, 312] width 615 height 120
click at [418, 271] on textarea "**********" at bounding box center [488, 312] width 615 height 120
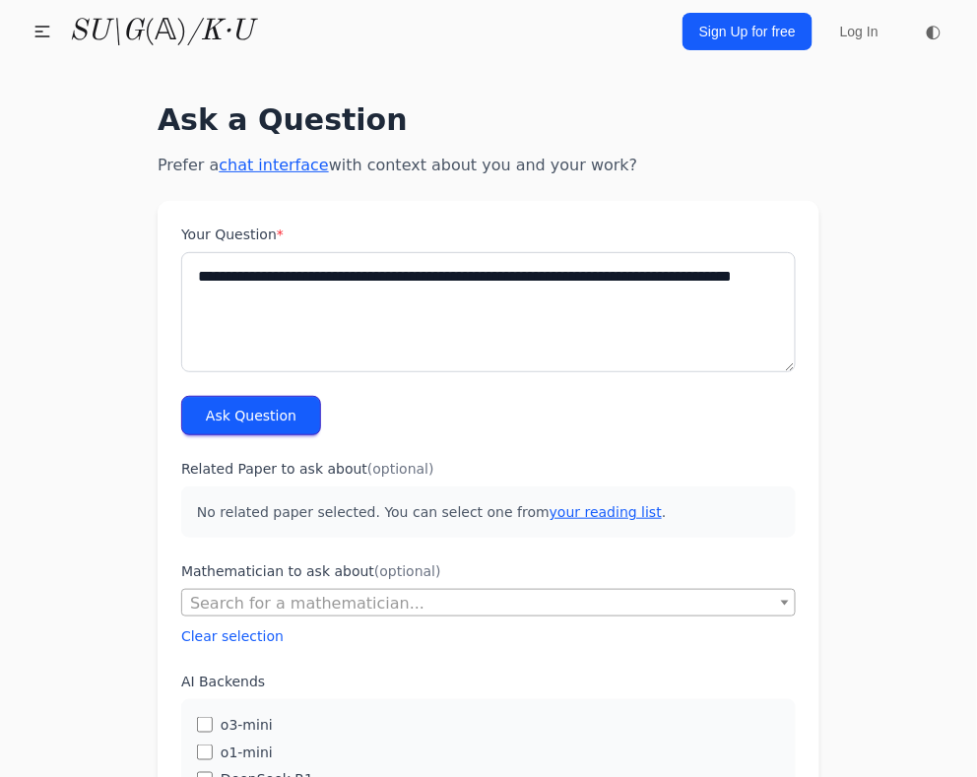
click at [469, 275] on textarea "**********" at bounding box center [488, 312] width 615 height 120
click at [242, 303] on textarea "**********" at bounding box center [488, 312] width 615 height 120
click at [332, 309] on textarea "**********" at bounding box center [488, 312] width 615 height 120
click at [250, 299] on textarea "**********" at bounding box center [488, 312] width 615 height 120
click at [487, 282] on textarea "**********" at bounding box center [488, 312] width 615 height 120
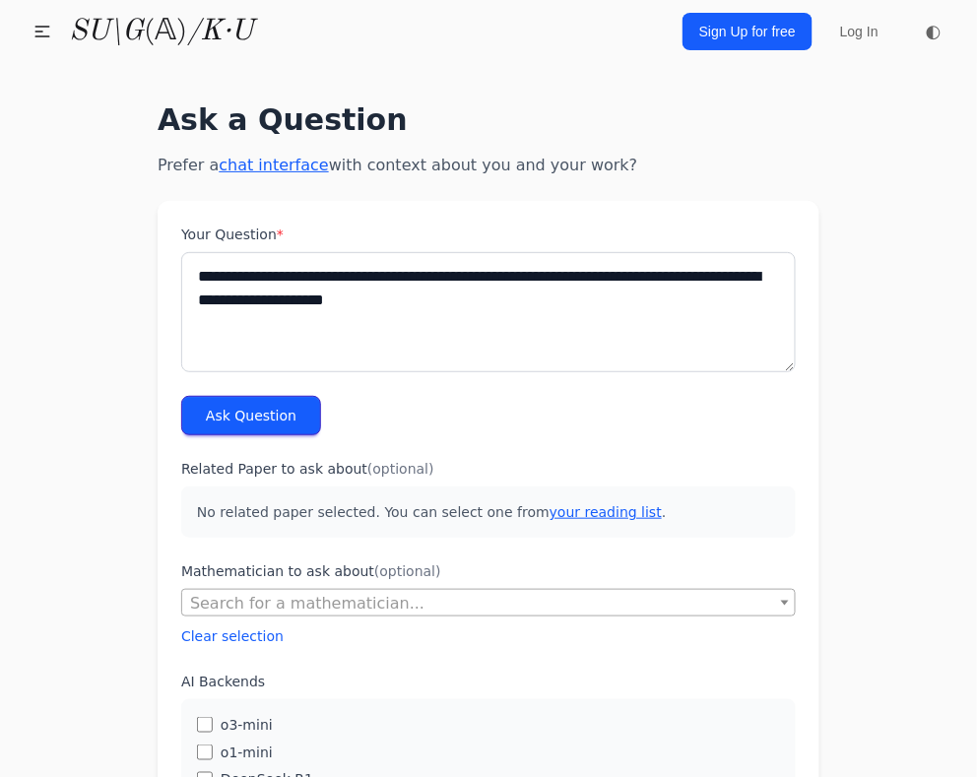
click at [435, 303] on textarea "**********" at bounding box center [488, 312] width 615 height 120
type textarea "**********"
click at [291, 404] on button "Ask Question" at bounding box center [251, 415] width 140 height 39
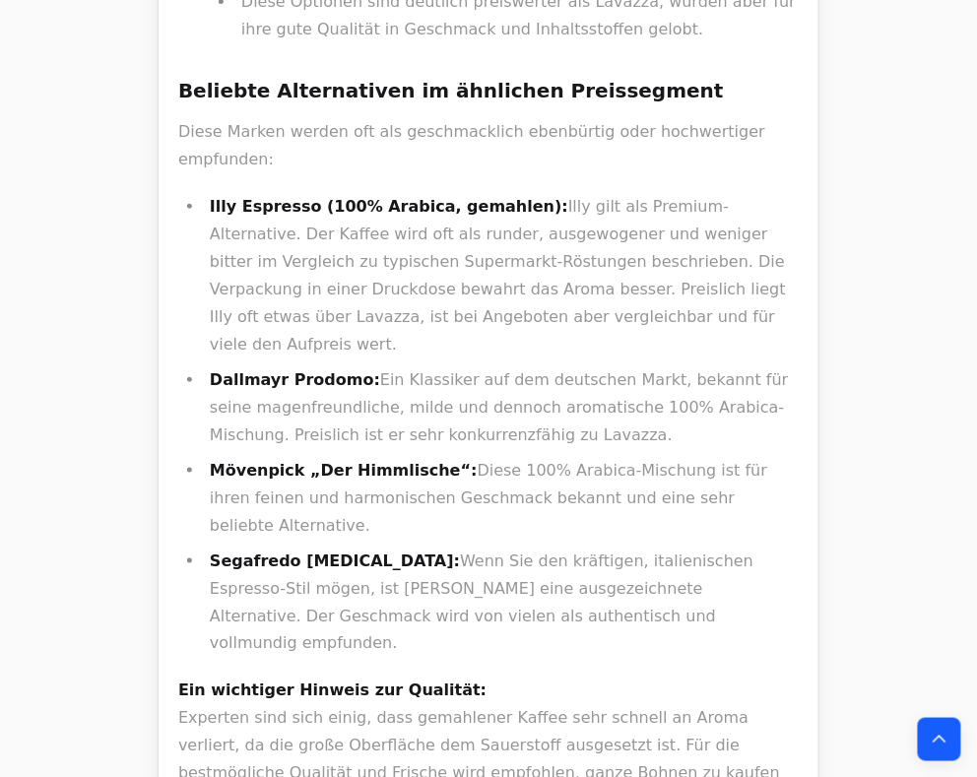
scroll to position [1576, 0]
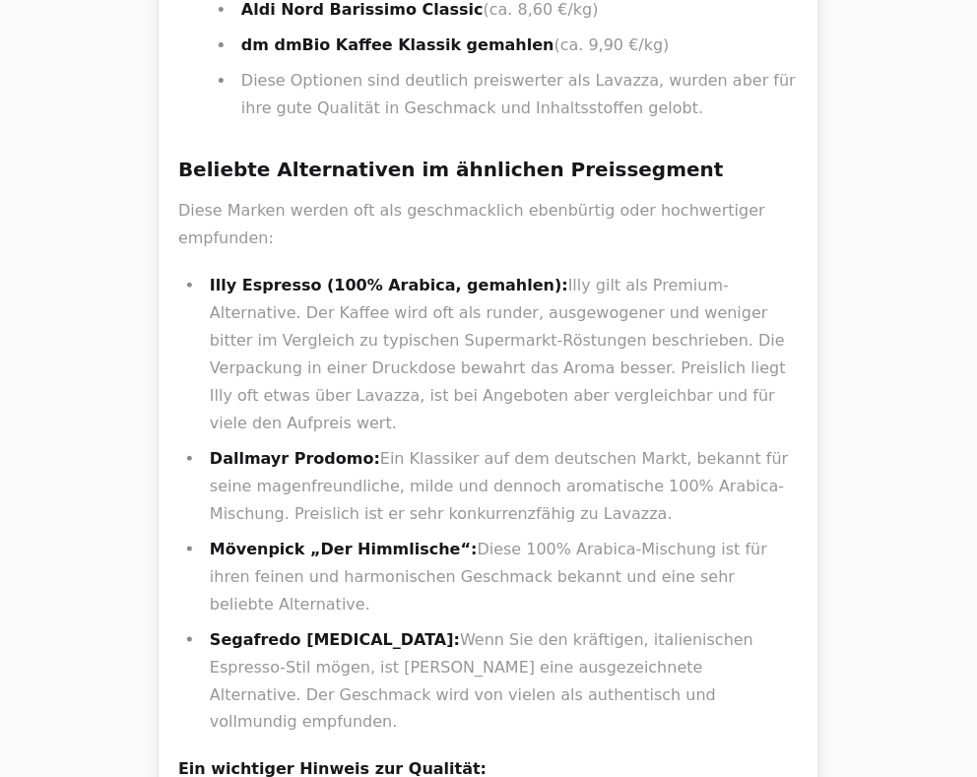
click at [649, 272] on li "Illy Espresso (100% Arabica, gemahlen): Illy gilt als Premium-Alternative. Der …" at bounding box center [501, 354] width 595 height 165
drag, startPoint x: 725, startPoint y: 145, endPoint x: 743, endPoint y: 145, distance: 17.7
click at [739, 272] on li "Illy Espresso (100% Arabica, gemahlen): Illy gilt als Premium-Alternative. Der …" at bounding box center [501, 354] width 595 height 165
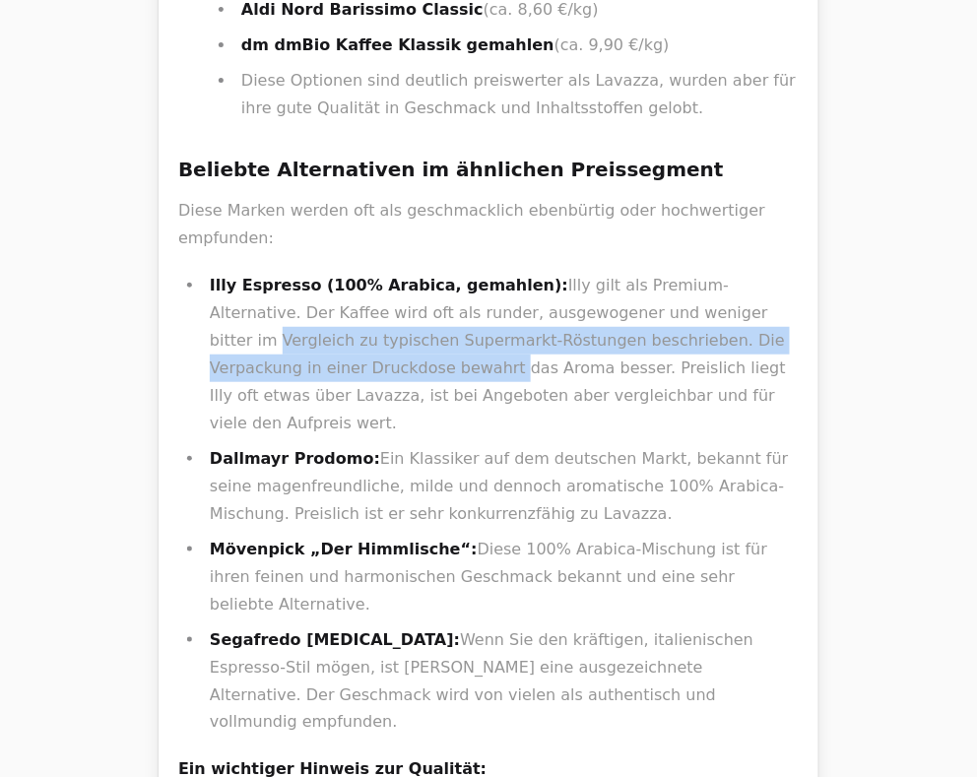
drag, startPoint x: 858, startPoint y: 151, endPoint x: 598, endPoint y: 123, distance: 261.5
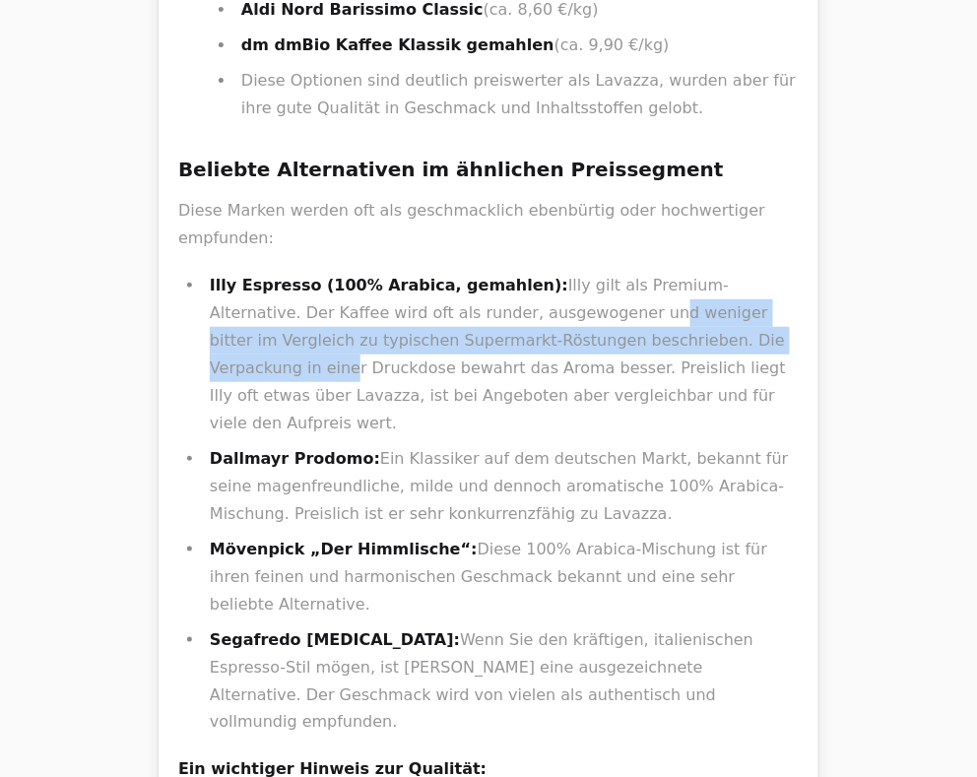
drag, startPoint x: 598, startPoint y: 123, endPoint x: 447, endPoint y: 138, distance: 151.4
click at [450, 272] on li "Illy Espresso (100% Arabica, gemahlen): Illy gilt als Premium-Alternative. Der …" at bounding box center [501, 354] width 595 height 165
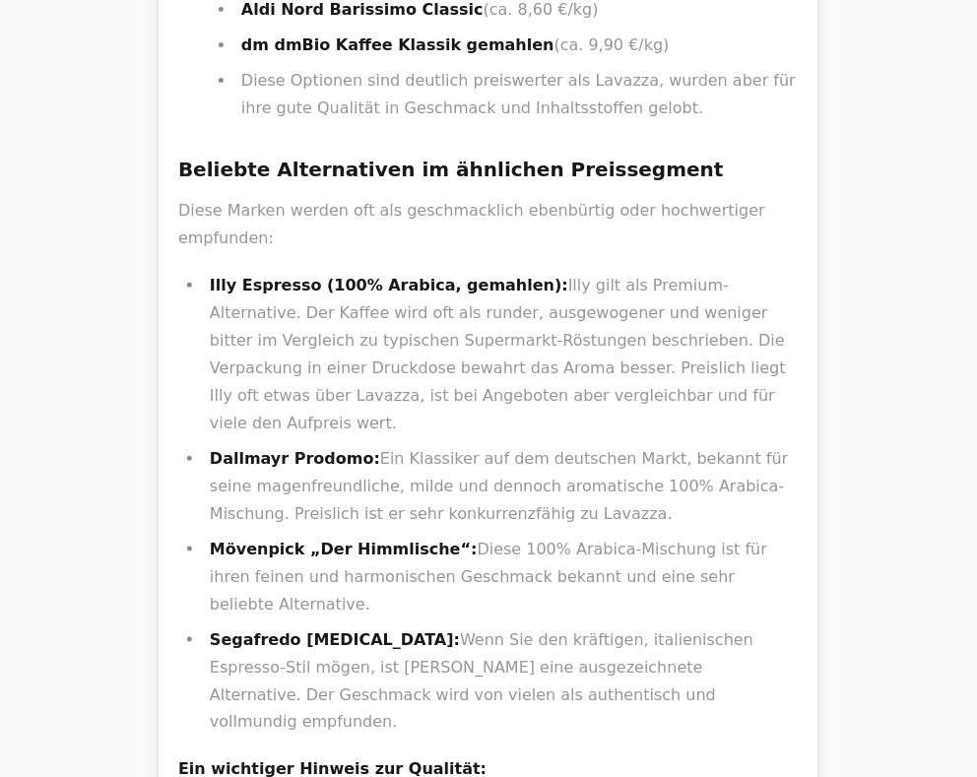
click at [433, 272] on li "Illy Espresso (100% Arabica, gemahlen): Illy gilt als Premium-Alternative. Der …" at bounding box center [501, 354] width 595 height 165
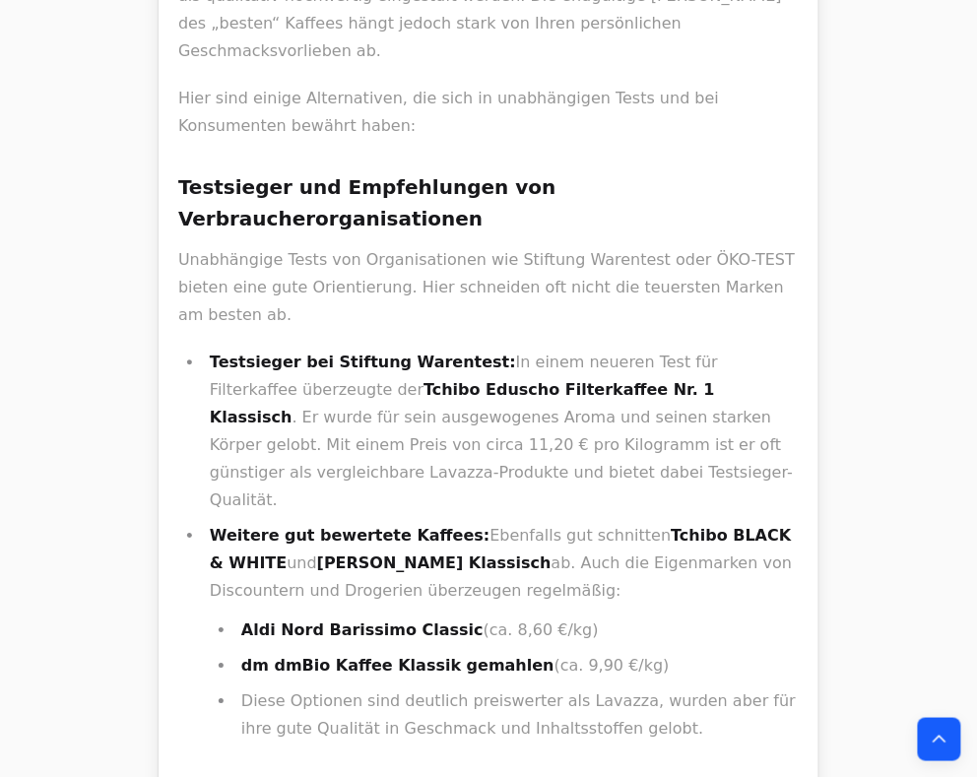
scroll to position [1103, 0]
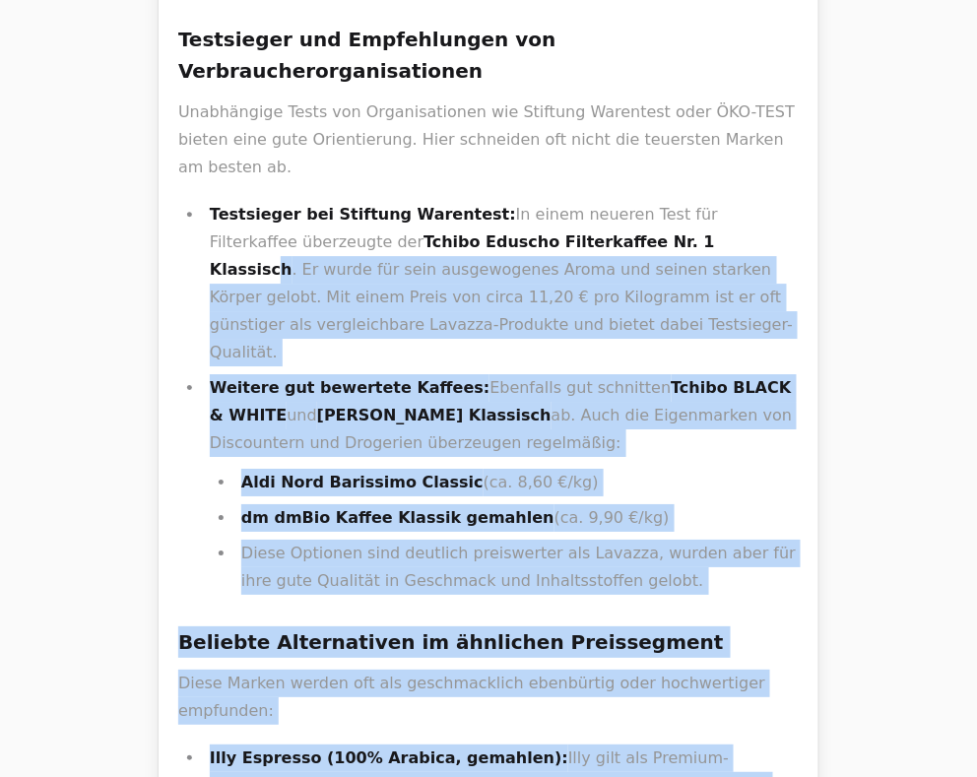
drag, startPoint x: 241, startPoint y: 106, endPoint x: 525, endPoint y: 105, distance: 283.7
click at [532, 232] on strong "Tchibo Eduscho Filterkaffee Nr. 1 Klassisch" at bounding box center [462, 255] width 505 height 46
click at [541, 201] on li "Testsieger bei Stiftung Warentest: In einem neueren Test für Filterkaffee überz…" at bounding box center [501, 283] width 595 height 165
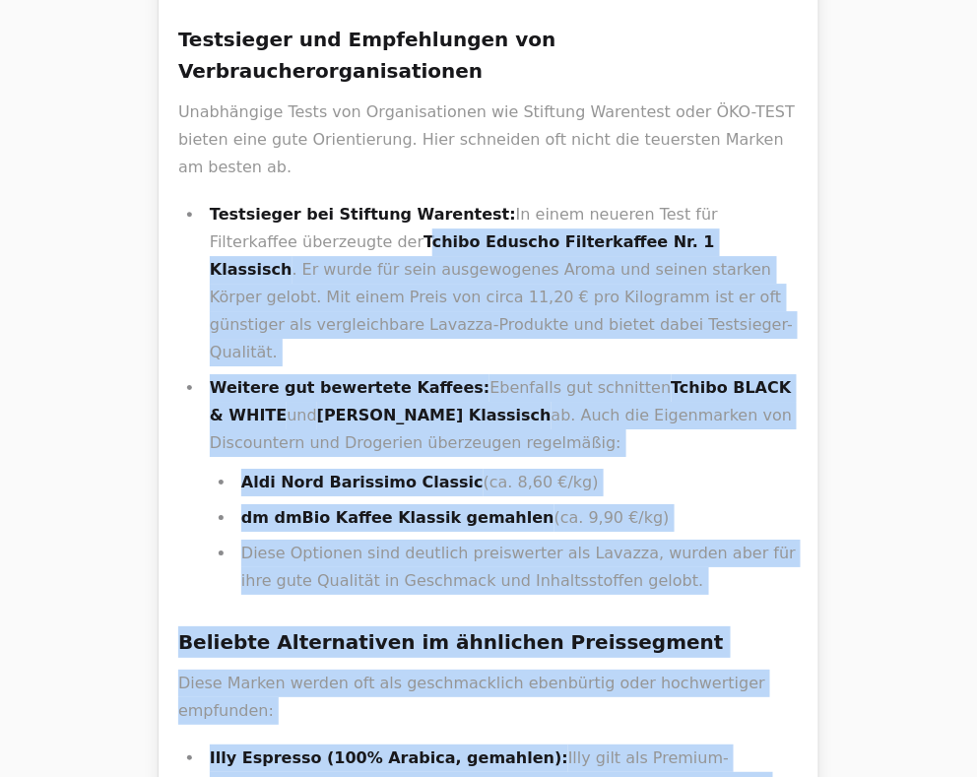
drag, startPoint x: 536, startPoint y: 113, endPoint x: 250, endPoint y: 114, distance: 285.7
click at [252, 232] on strong "Tchibo Eduscho Filterkaffee Nr. 1 Klassisch" at bounding box center [462, 255] width 505 height 46
click at [243, 232] on strong "Tchibo Eduscho Filterkaffee Nr. 1 Klassisch" at bounding box center [462, 255] width 505 height 46
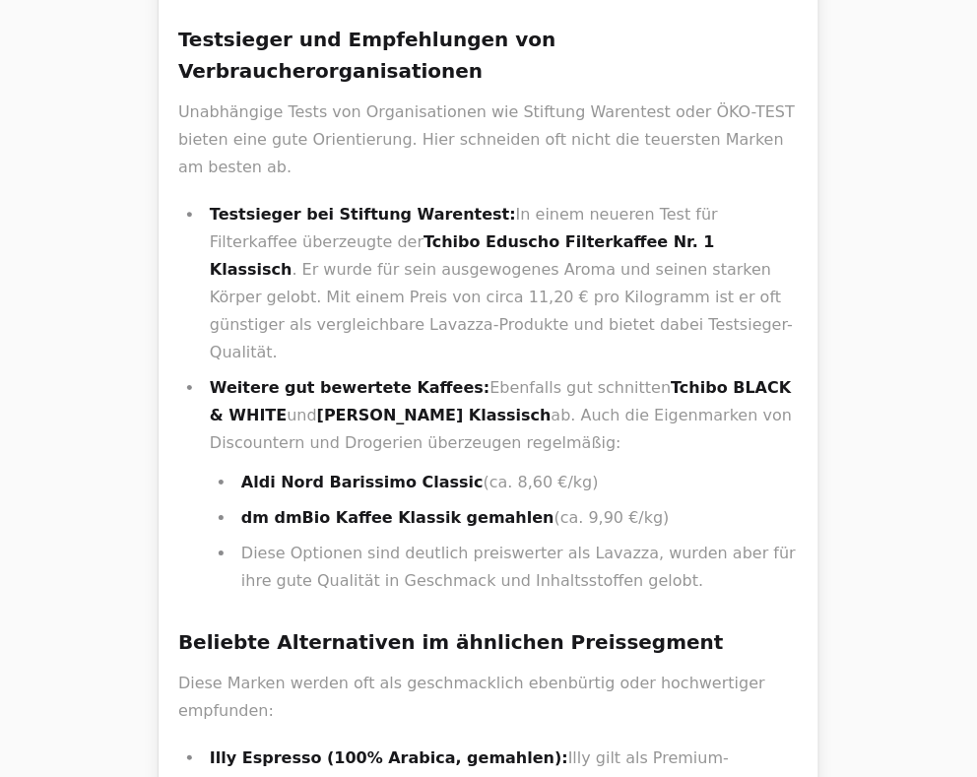
click at [467, 374] on li "Weitere gut bewertete Kaffees: Ebenfalls gut schnitten Tchibo BLACK & WHITE und…" at bounding box center [501, 484] width 595 height 221
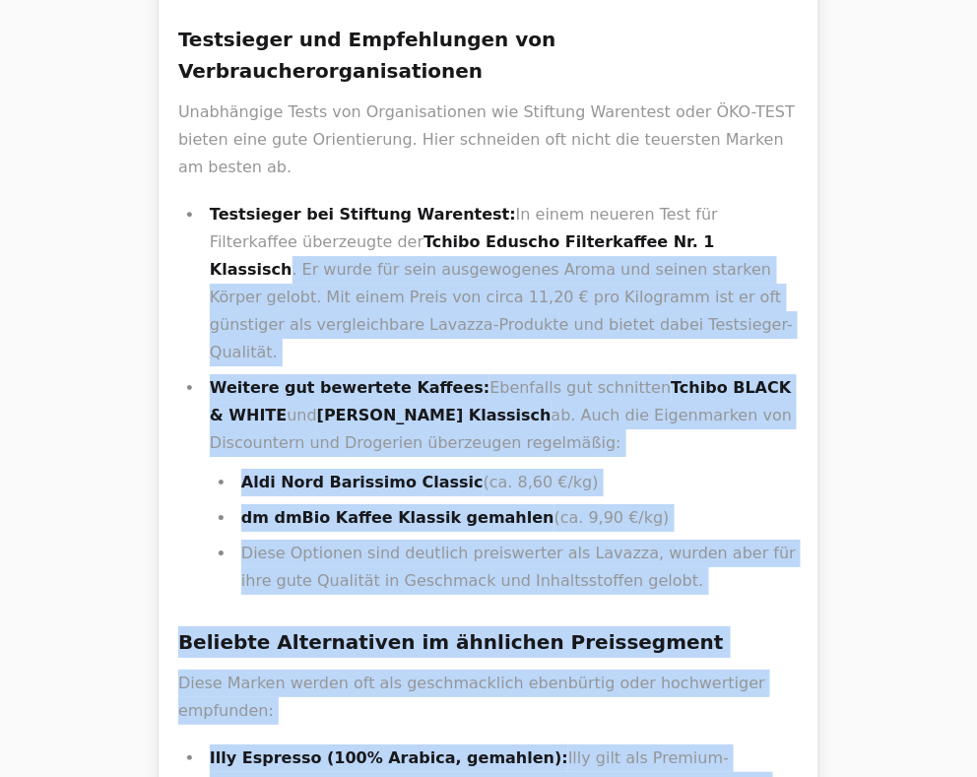
drag, startPoint x: 244, startPoint y: 114, endPoint x: 531, endPoint y: 101, distance: 287.0
click at [537, 201] on li "Testsieger bei Stiftung Warentest: In einem neueren Test für Filterkaffee überz…" at bounding box center [501, 283] width 595 height 165
drag, startPoint x: 239, startPoint y: 113, endPoint x: 503, endPoint y: 109, distance: 264.0
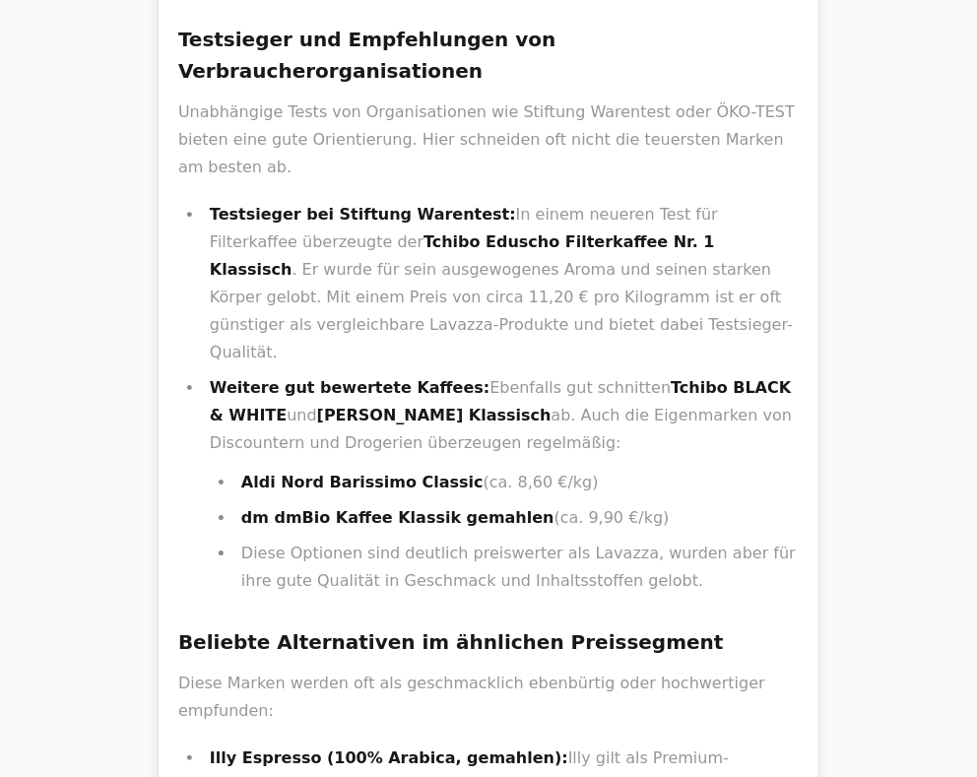
click at [500, 232] on strong "Tchibo Eduscho Filterkaffee Nr. 1 Klassisch" at bounding box center [462, 255] width 505 height 46
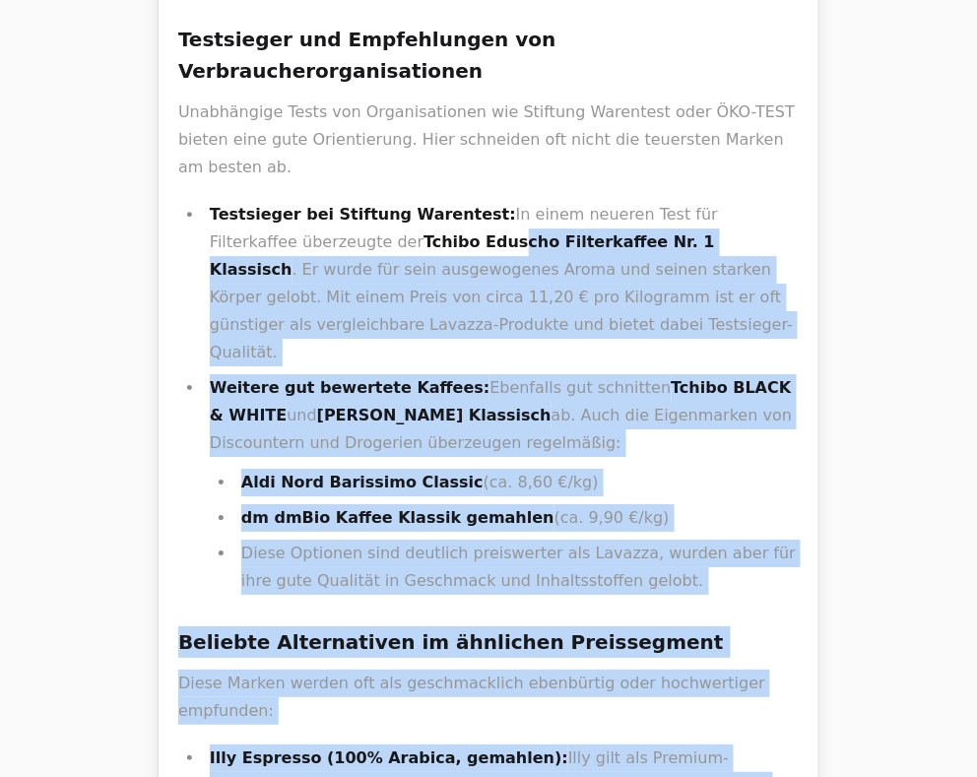
drag, startPoint x: 238, startPoint y: 112, endPoint x: 322, endPoint y: 112, distance: 83.7
click at [322, 232] on strong "Tchibo Eduscho Filterkaffee Nr. 1 Klassisch" at bounding box center [462, 255] width 505 height 46
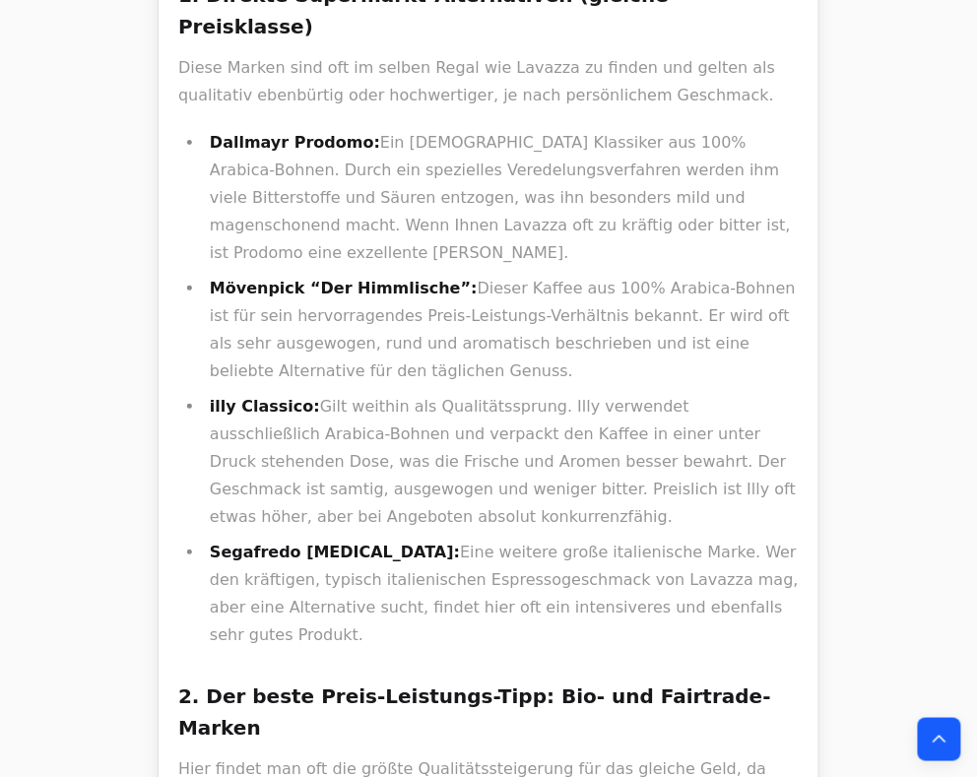
scroll to position [2995, 0]
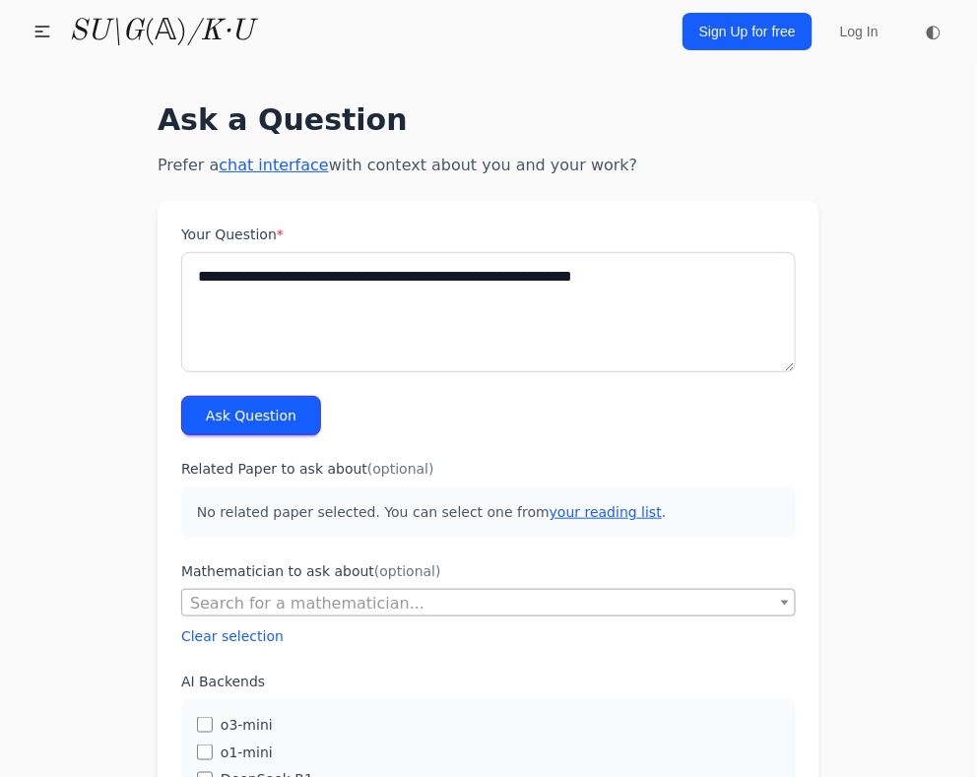
type textarea "**********"
click at [257, 418] on button "Ask Question" at bounding box center [251, 415] width 140 height 39
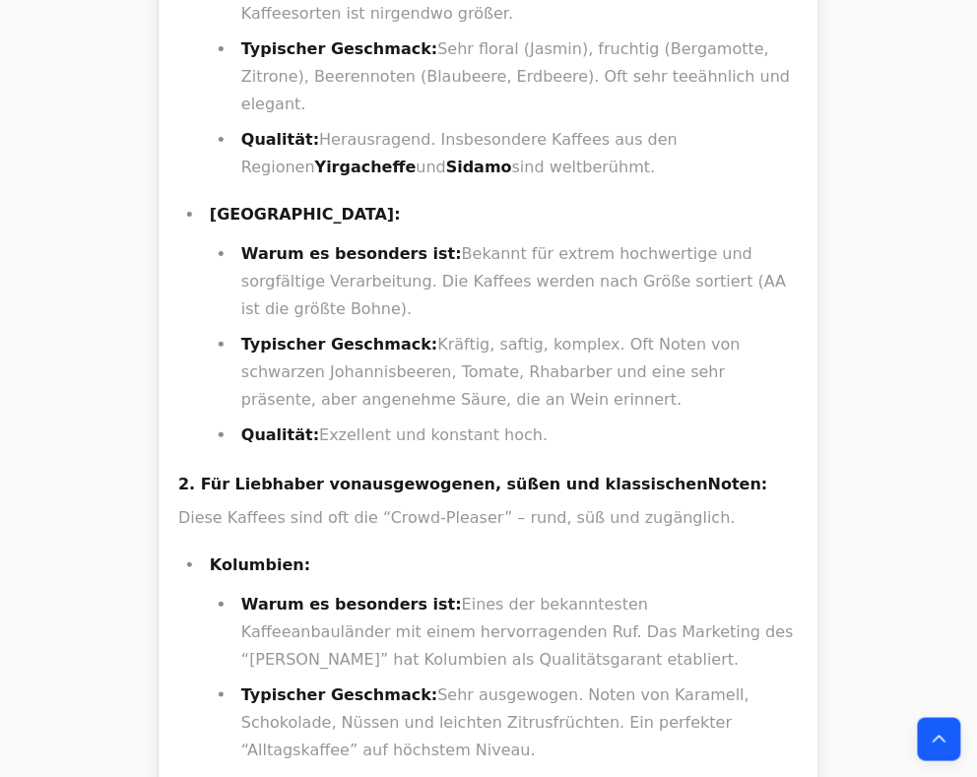
scroll to position [10936, 0]
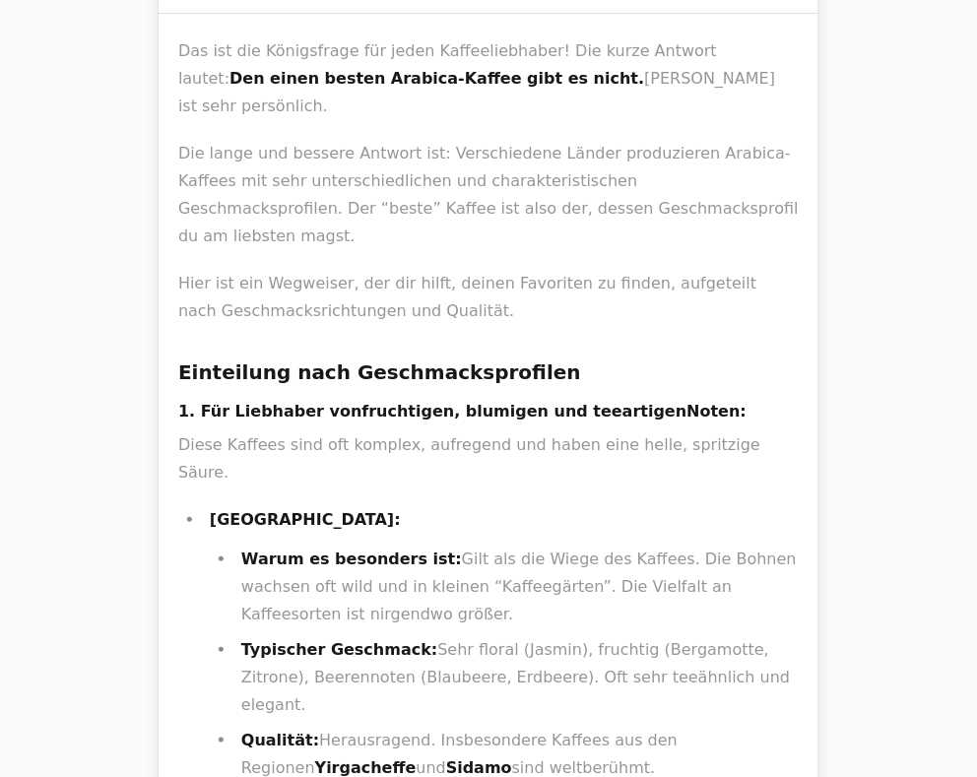
scroll to position [10621, 0]
